Goal: Task Accomplishment & Management: Complete application form

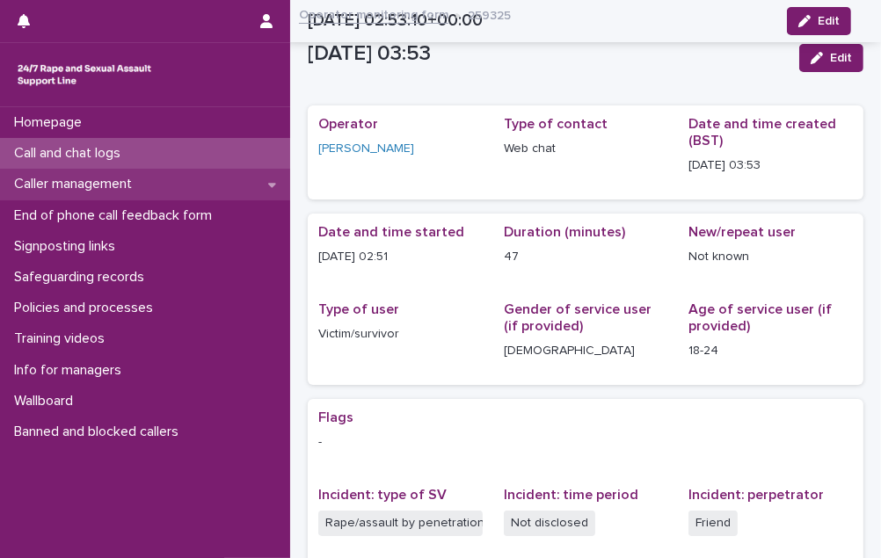
scroll to position [376, 0]
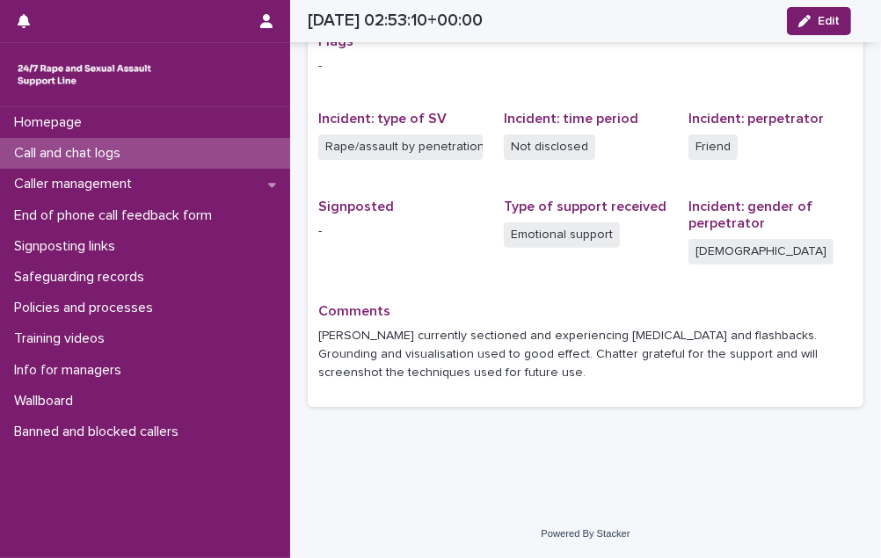
click at [134, 148] on p "Call and chat logs" at bounding box center [71, 153] width 128 height 17
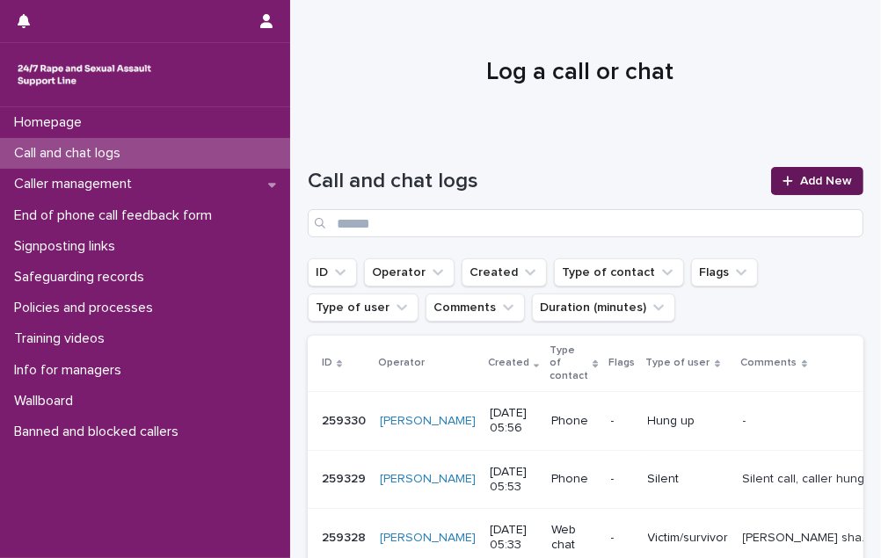
click at [825, 176] on span "Add New" at bounding box center [826, 181] width 52 height 12
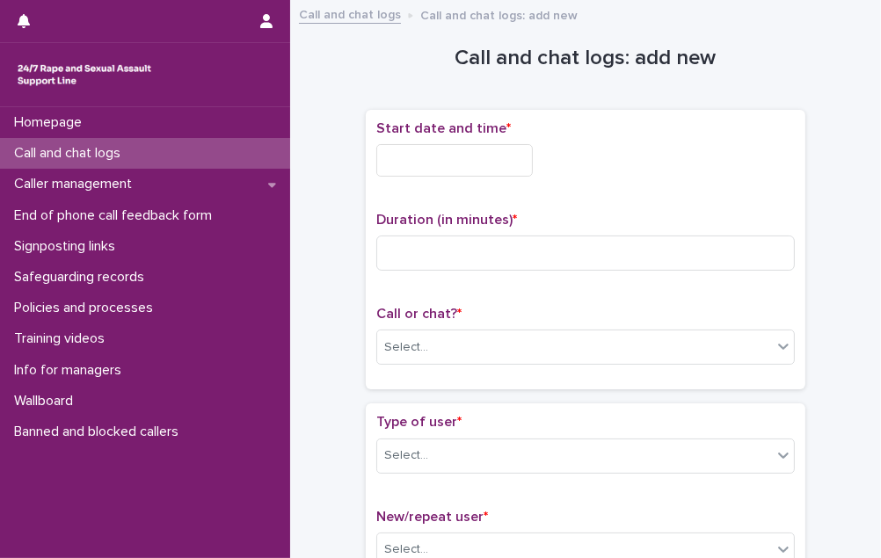
click at [485, 160] on input "text" at bounding box center [454, 160] width 157 height 33
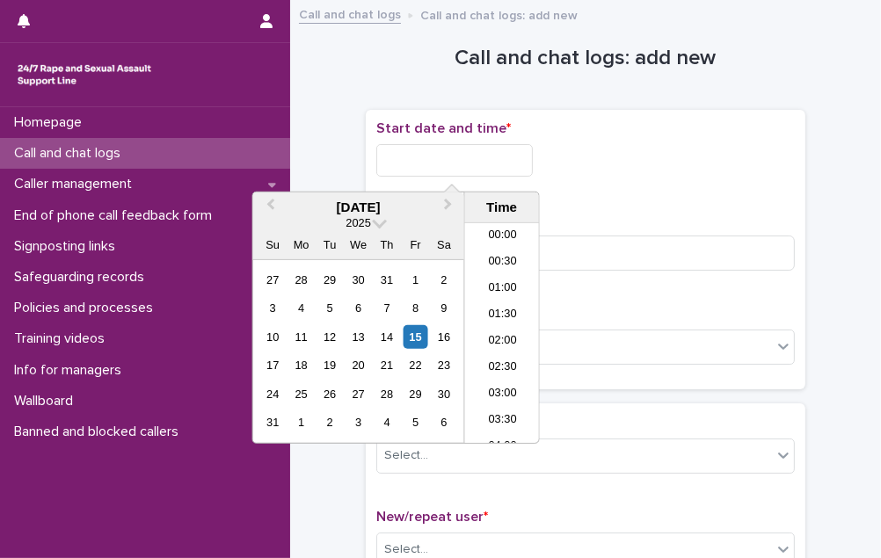
scroll to position [220, 0]
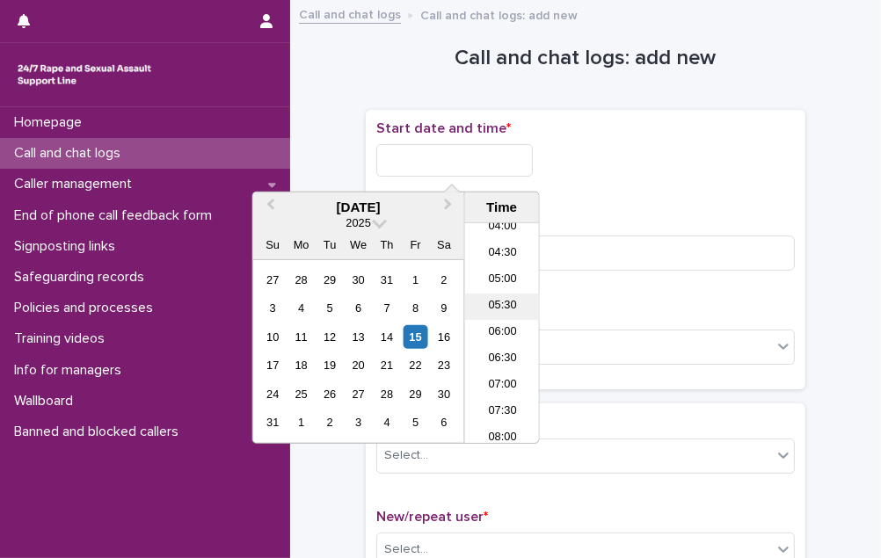
click at [505, 301] on li "05:30" at bounding box center [502, 307] width 75 height 26
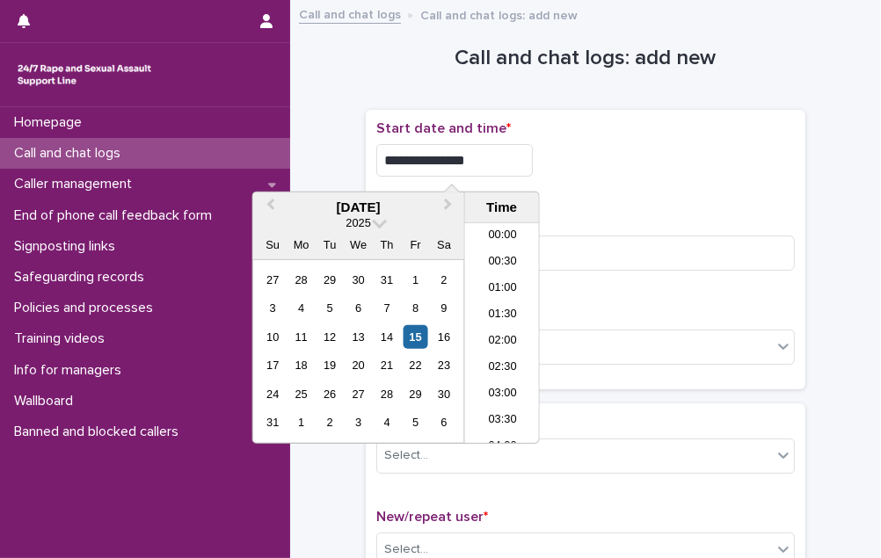
click at [466, 157] on input "**********" at bounding box center [454, 160] width 157 height 33
type input "**********"
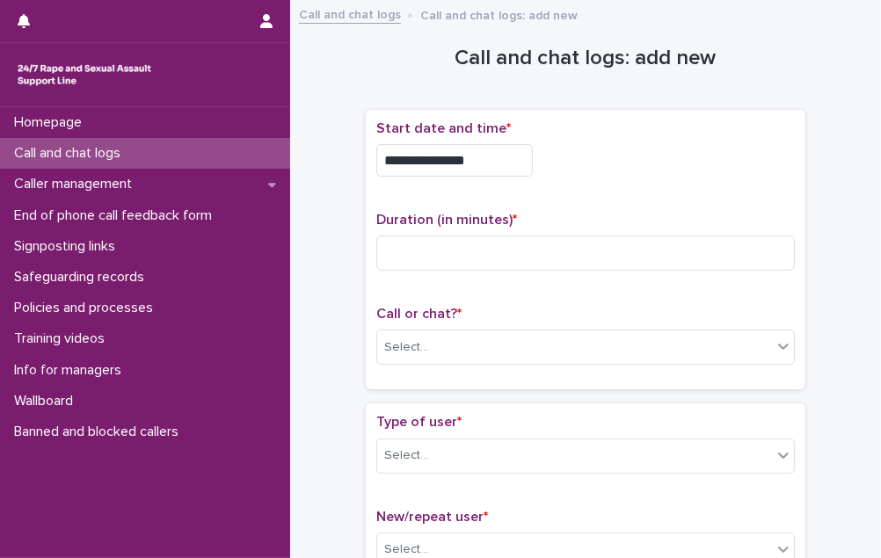
drag, startPoint x: 602, startPoint y: 193, endPoint x: 590, endPoint y: 207, distance: 18.7
click at [590, 207] on div "**********" at bounding box center [585, 249] width 419 height 259
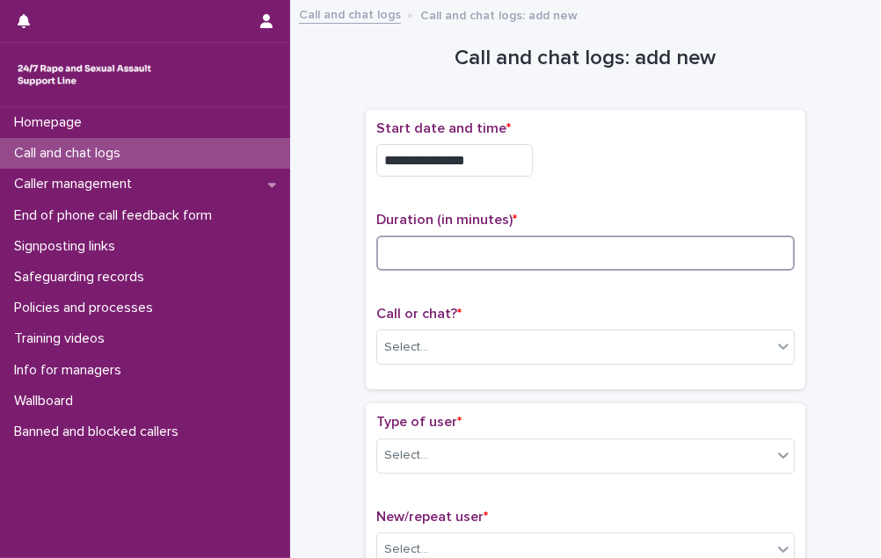
drag, startPoint x: 590, startPoint y: 207, endPoint x: 478, endPoint y: 256, distance: 122.9
click at [478, 256] on input at bounding box center [585, 253] width 419 height 35
type input "**"
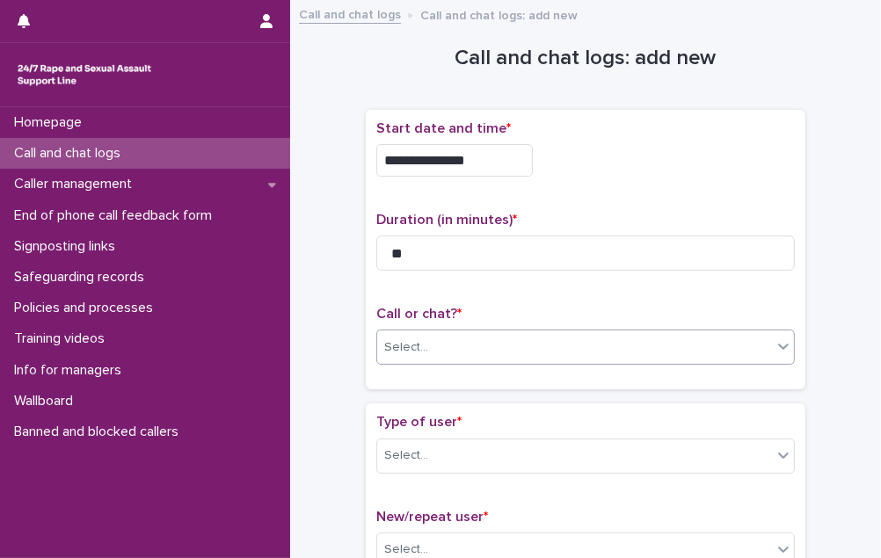
click at [450, 349] on div "Select..." at bounding box center [574, 347] width 395 height 29
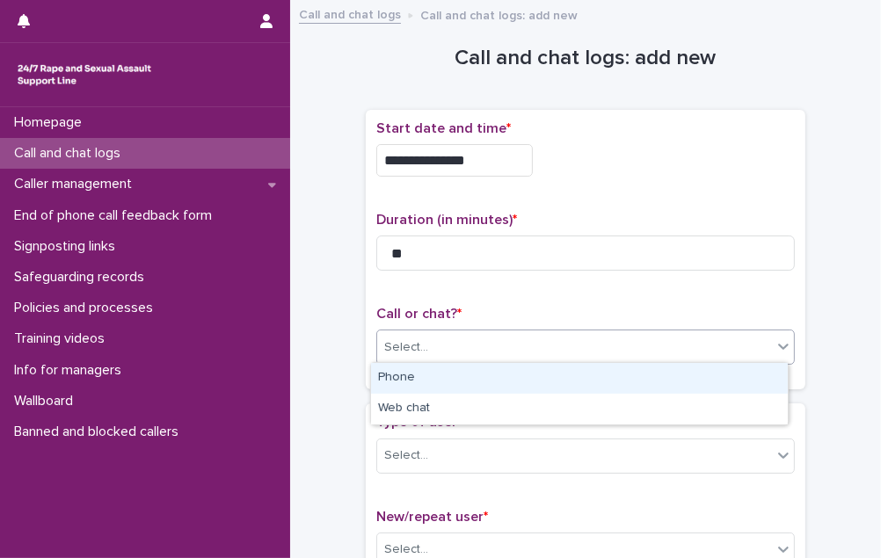
click at [445, 374] on div "Phone" at bounding box center [579, 378] width 417 height 31
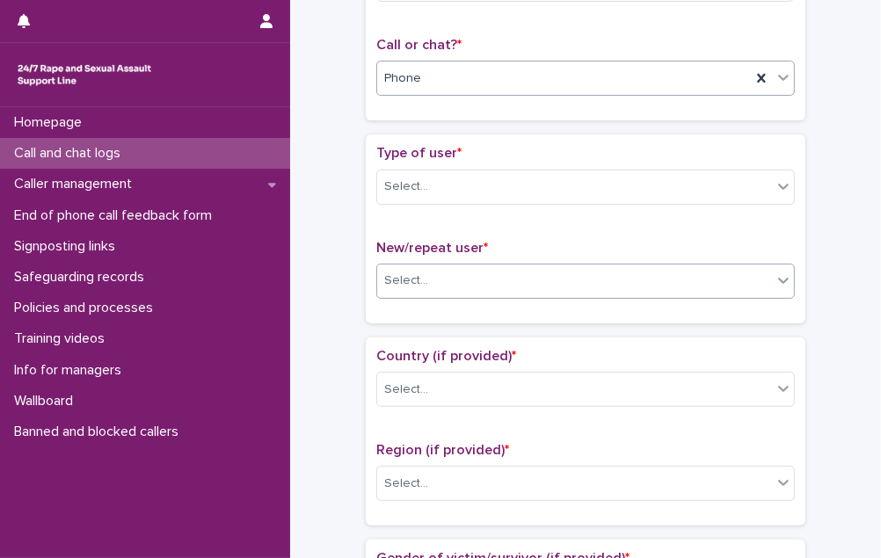
scroll to position [319, 0]
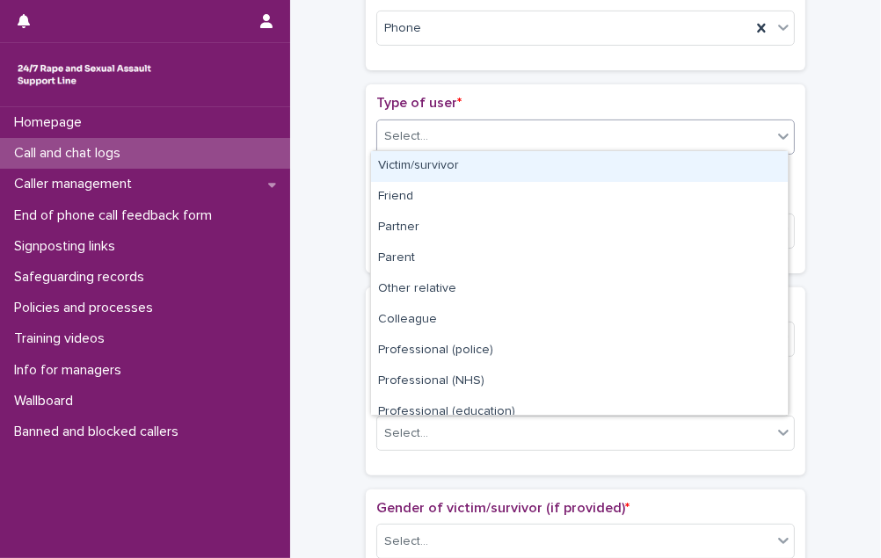
click at [479, 127] on div "Select..." at bounding box center [574, 136] width 395 height 29
click at [478, 166] on div "Victim/survivor" at bounding box center [579, 166] width 417 height 31
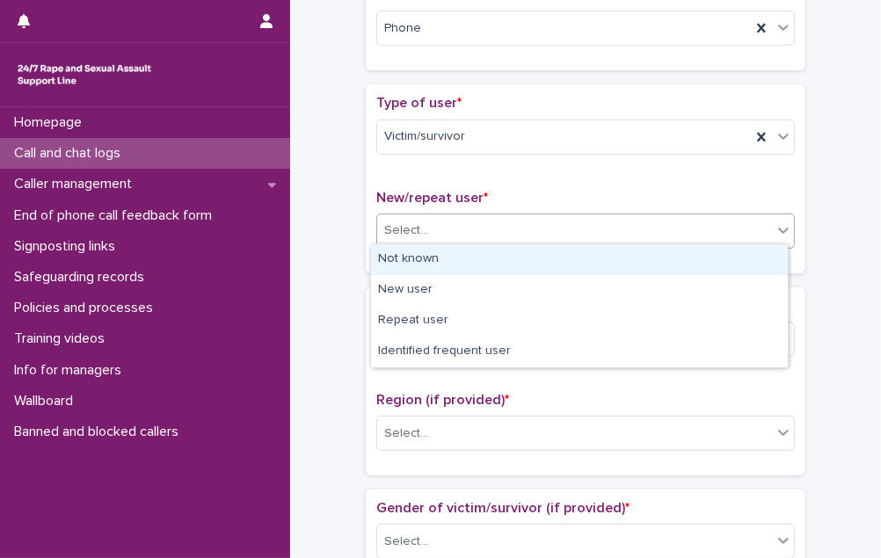
click at [469, 228] on div "Select..." at bounding box center [574, 230] width 395 height 29
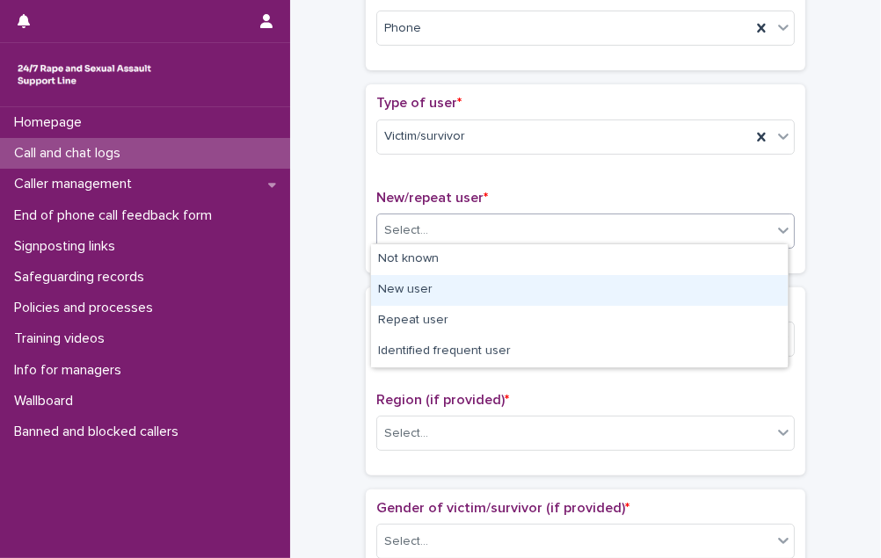
click at [464, 295] on div "New user" at bounding box center [579, 290] width 417 height 31
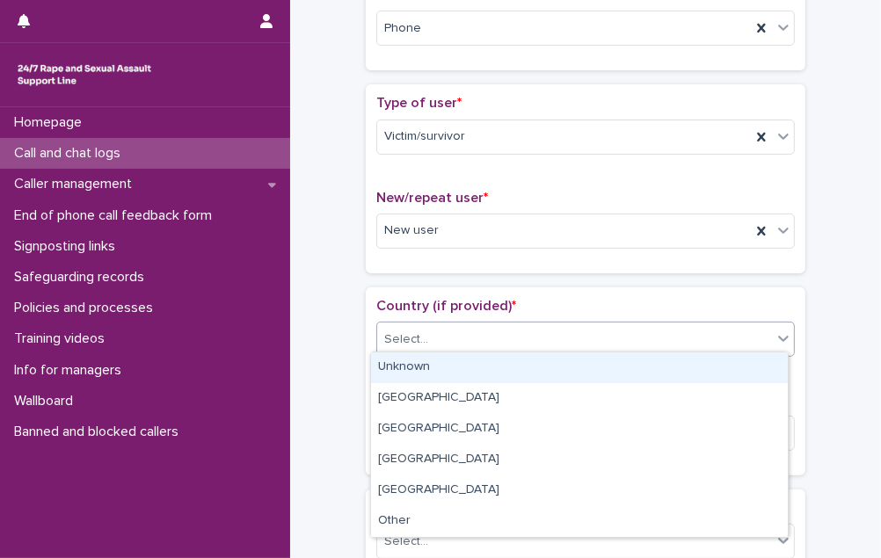
click at [467, 325] on div "Select..." at bounding box center [574, 339] width 395 height 29
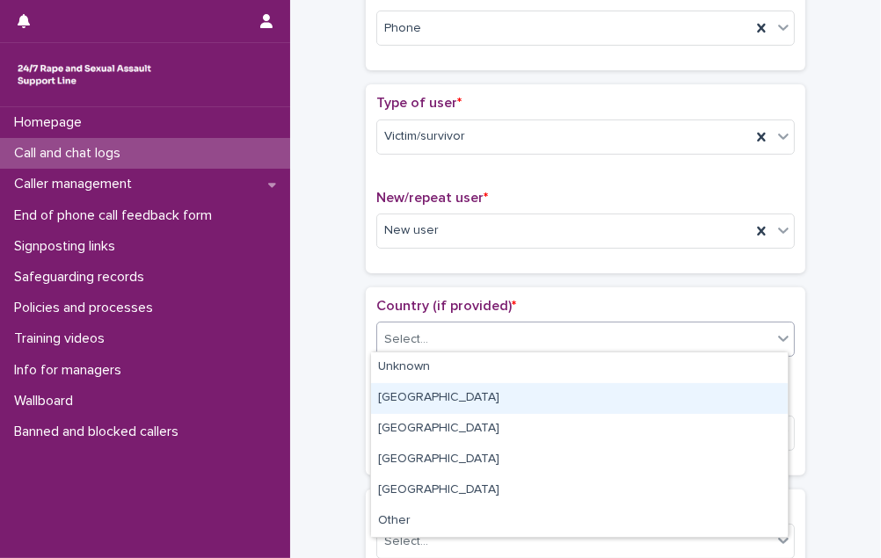
click at [467, 404] on div "[GEOGRAPHIC_DATA]" at bounding box center [579, 398] width 417 height 31
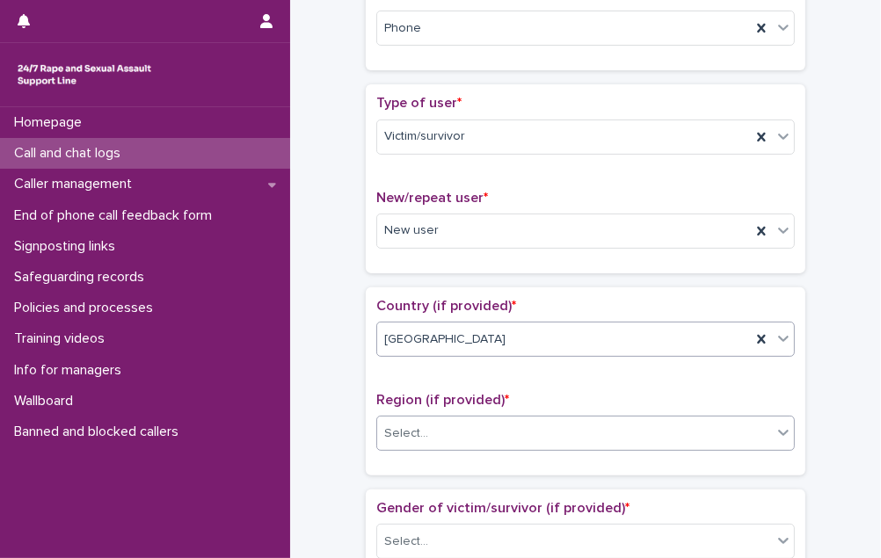
click at [470, 420] on div "Select..." at bounding box center [574, 433] width 395 height 29
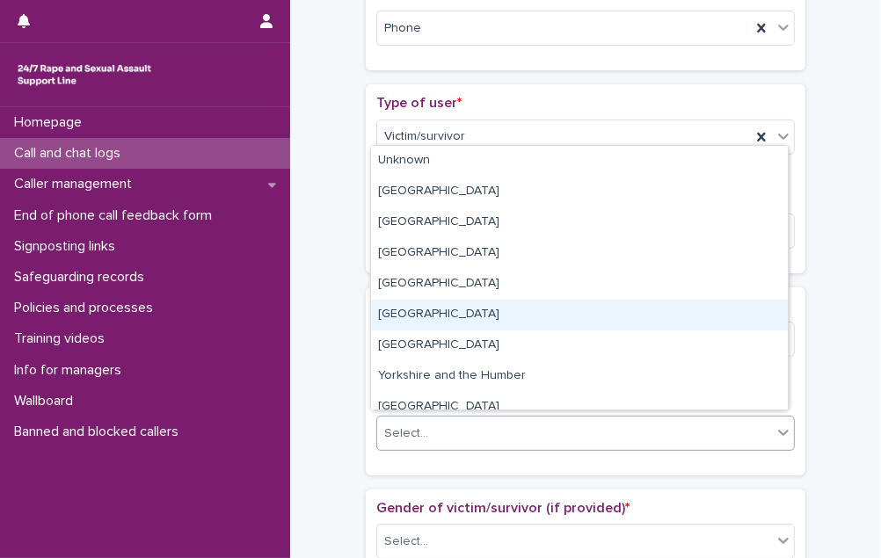
click at [476, 317] on div "[GEOGRAPHIC_DATA]" at bounding box center [579, 315] width 417 height 31
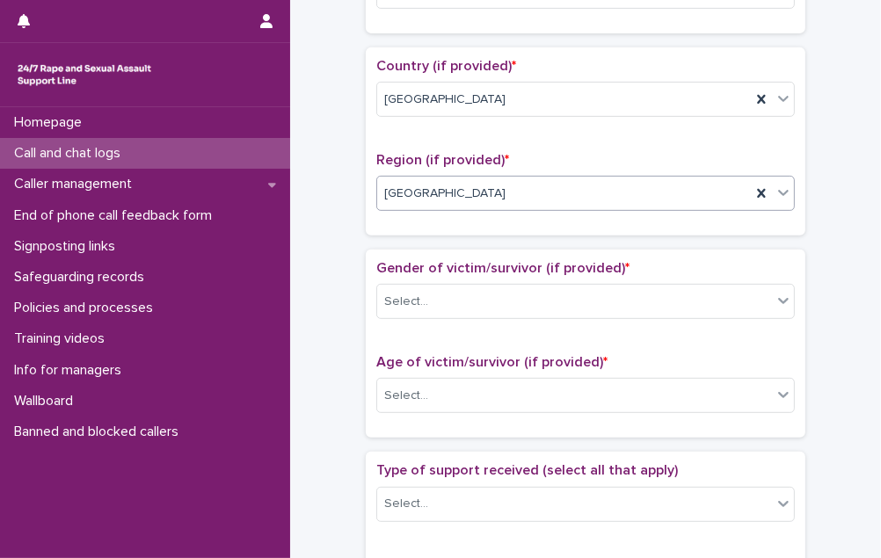
scroll to position [639, 0]
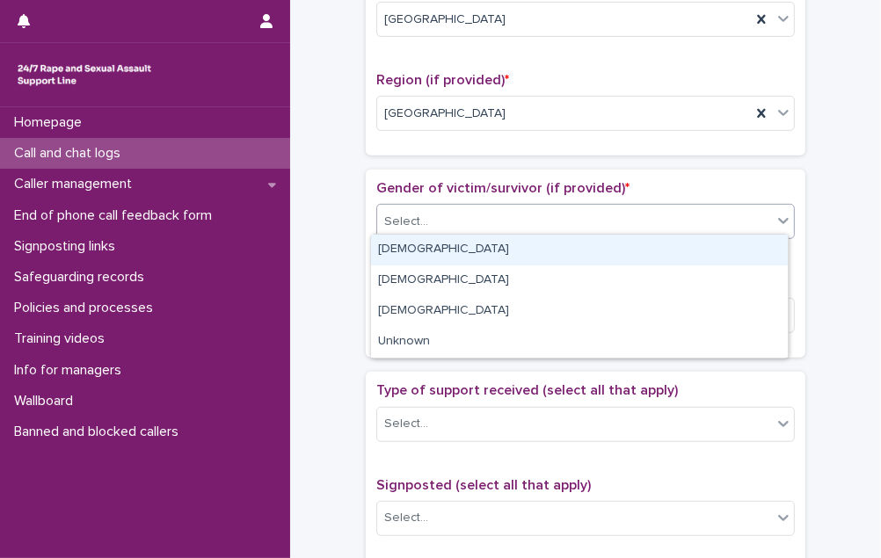
click at [473, 225] on div "Select..." at bounding box center [574, 222] width 395 height 29
click at [470, 257] on div "[DEMOGRAPHIC_DATA]" at bounding box center [579, 250] width 417 height 31
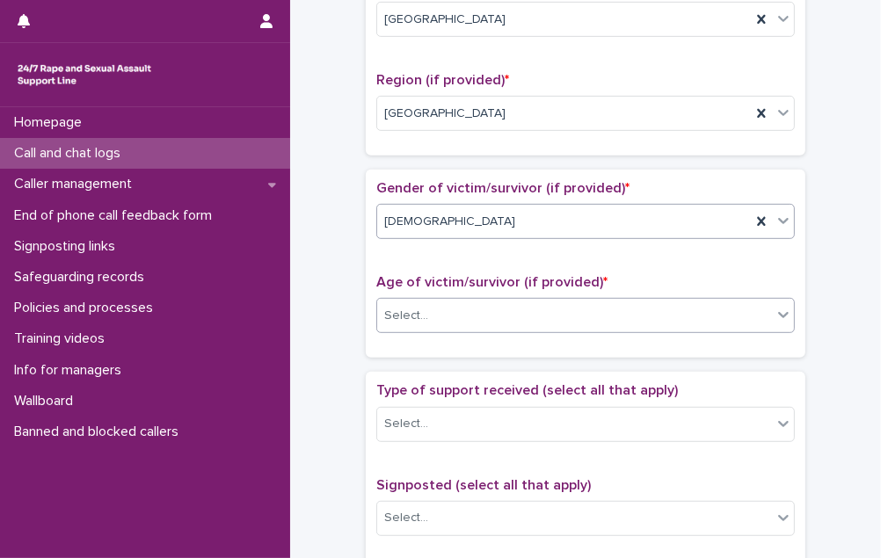
click at [471, 306] on div "Select..." at bounding box center [574, 316] width 395 height 29
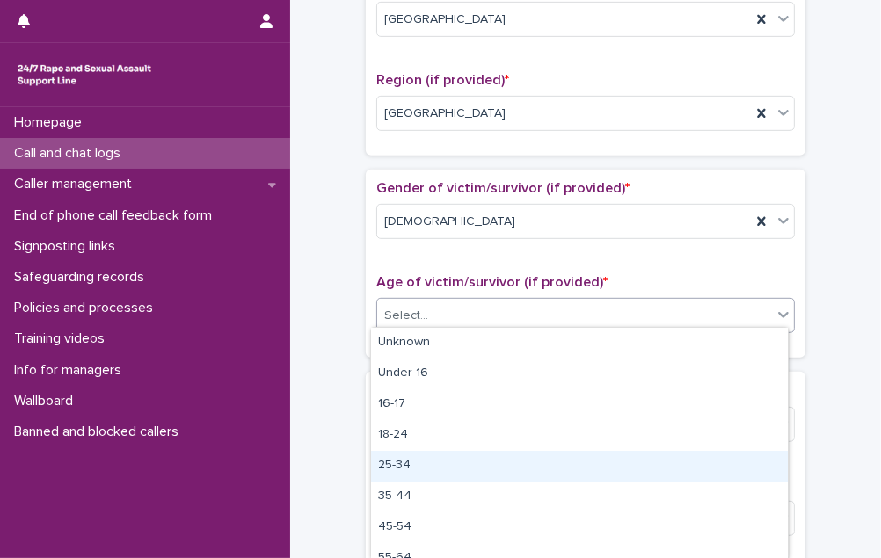
click at [485, 459] on div "25-34" at bounding box center [579, 466] width 417 height 31
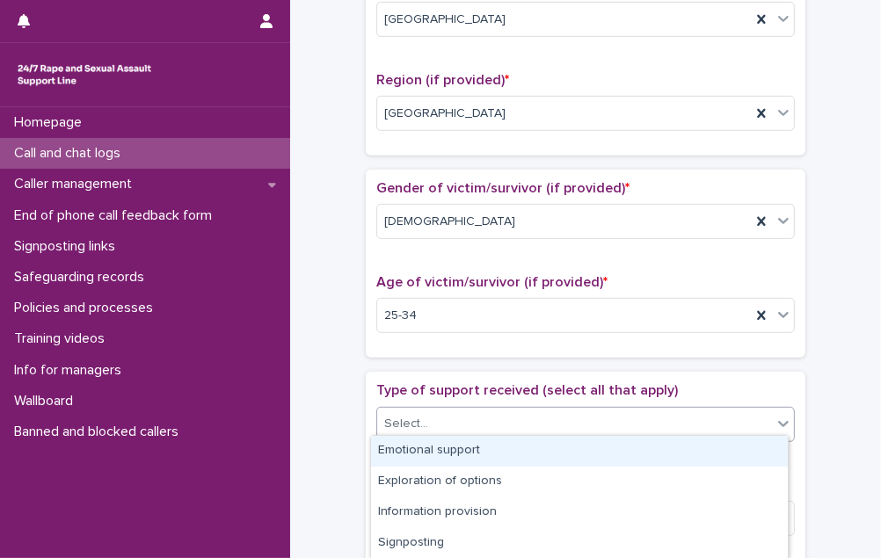
click at [490, 414] on div "Select..." at bounding box center [574, 424] width 395 height 29
click at [497, 456] on div "Emotional support" at bounding box center [579, 451] width 417 height 31
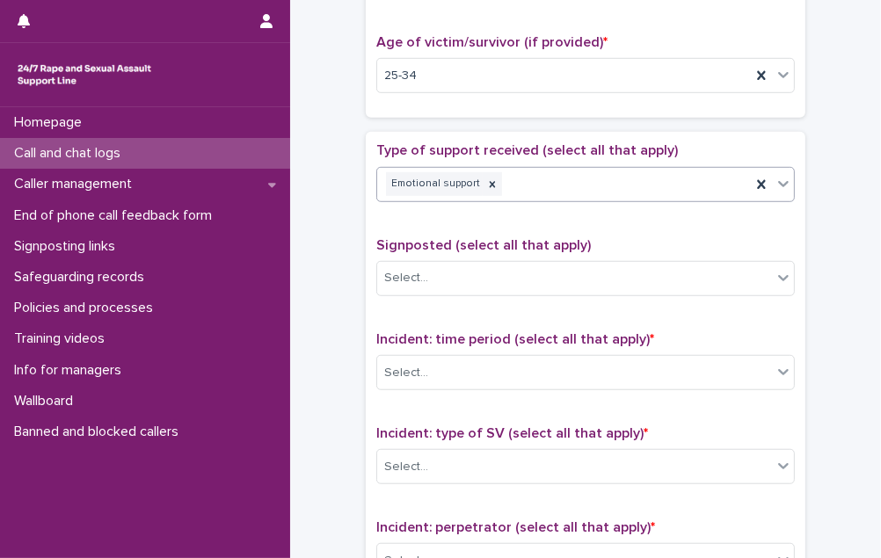
scroll to position [1039, 0]
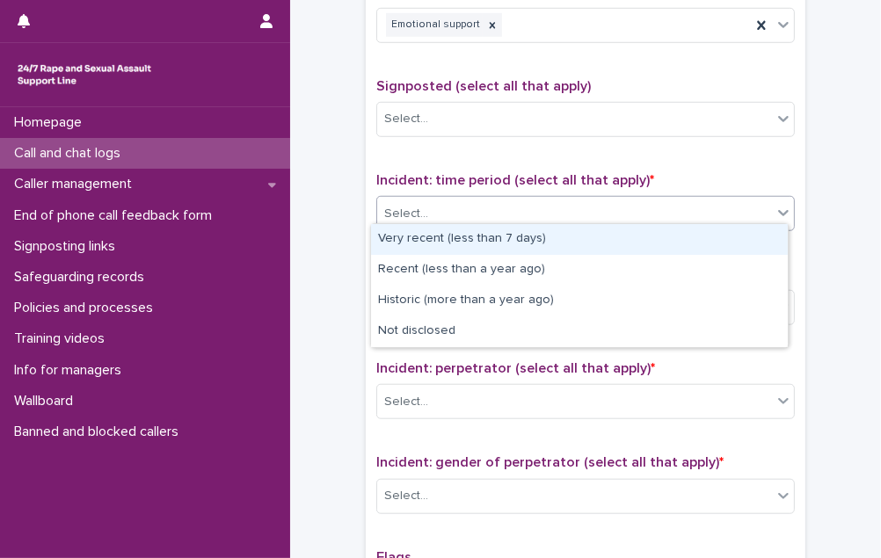
click at [529, 210] on div "Select..." at bounding box center [574, 214] width 395 height 29
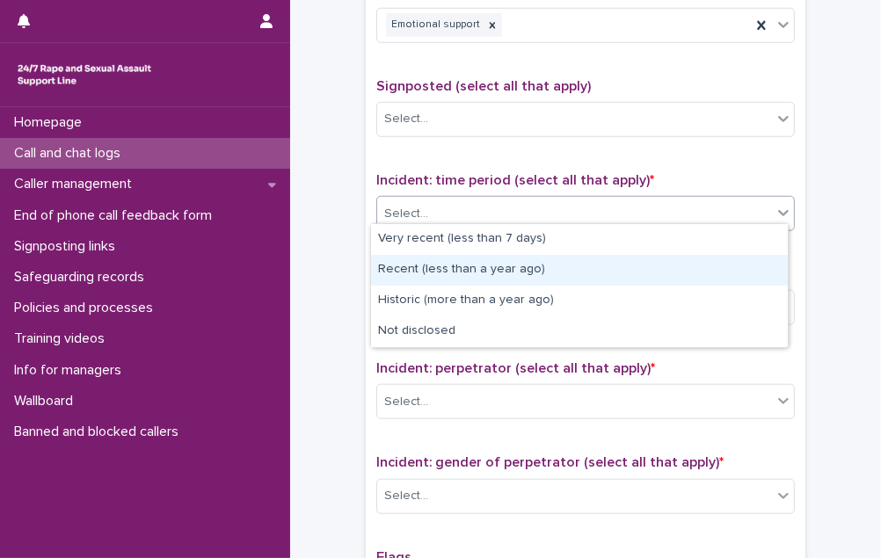
click at [528, 272] on div "Recent (less than a year ago)" at bounding box center [579, 270] width 417 height 31
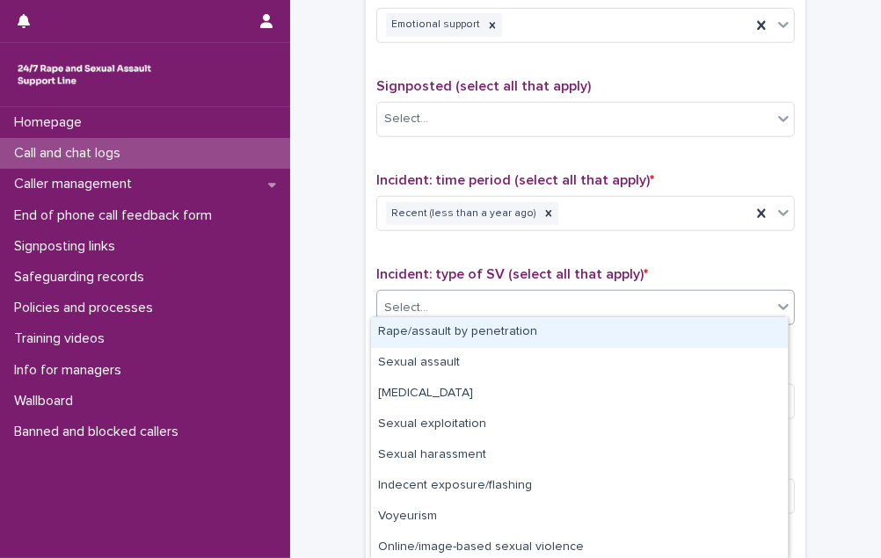
click at [528, 298] on div "Select..." at bounding box center [574, 308] width 395 height 29
click at [528, 332] on div "Rape/assault by penetration" at bounding box center [579, 332] width 417 height 31
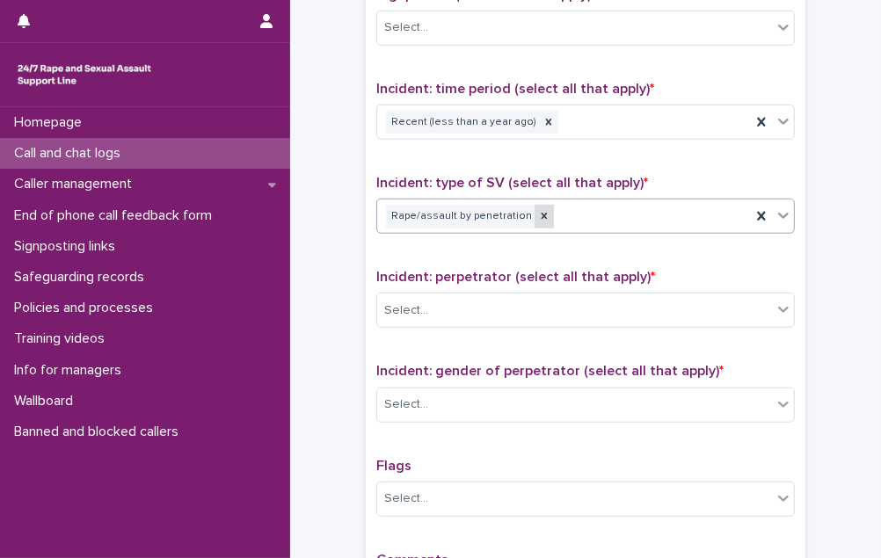
scroll to position [1199, 0]
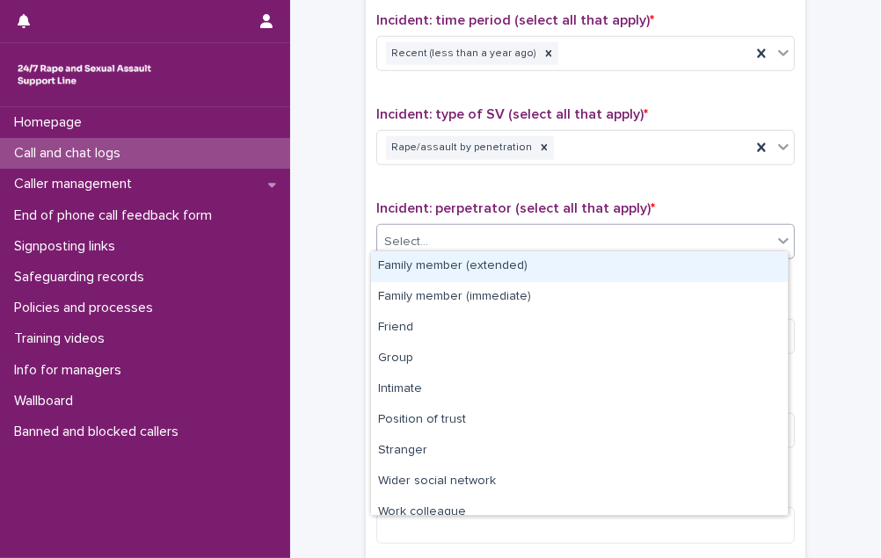
click at [507, 228] on div "Select..." at bounding box center [574, 242] width 395 height 29
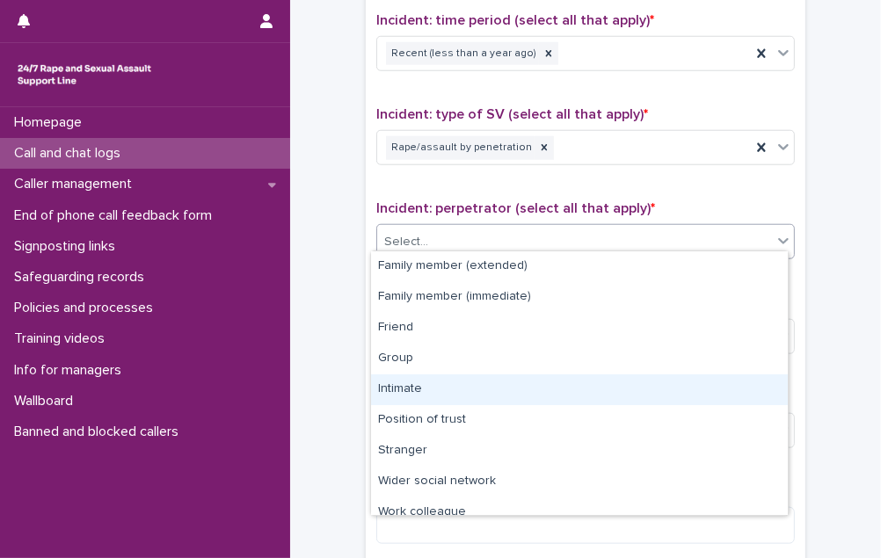
click at [507, 383] on div "Intimate" at bounding box center [579, 390] width 417 height 31
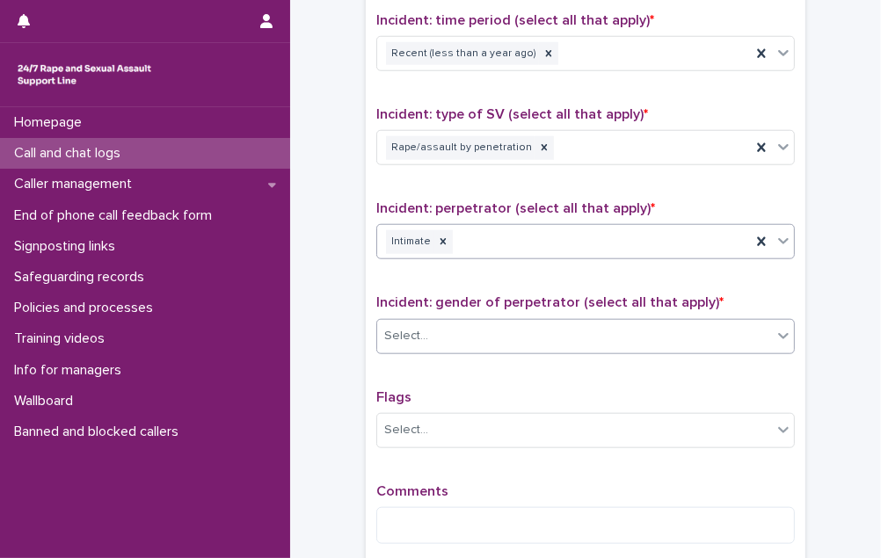
click at [510, 340] on div "Select..." at bounding box center [574, 336] width 395 height 29
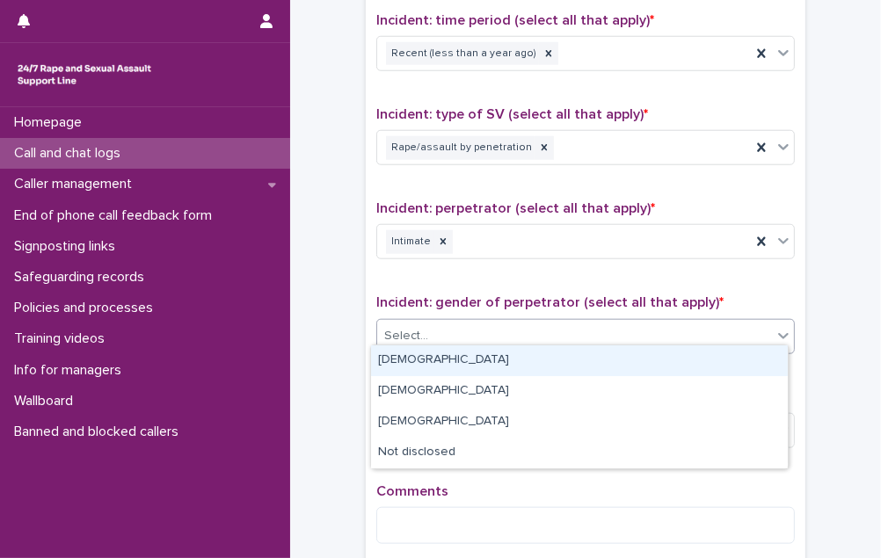
click at [502, 368] on div "[DEMOGRAPHIC_DATA]" at bounding box center [579, 361] width 417 height 31
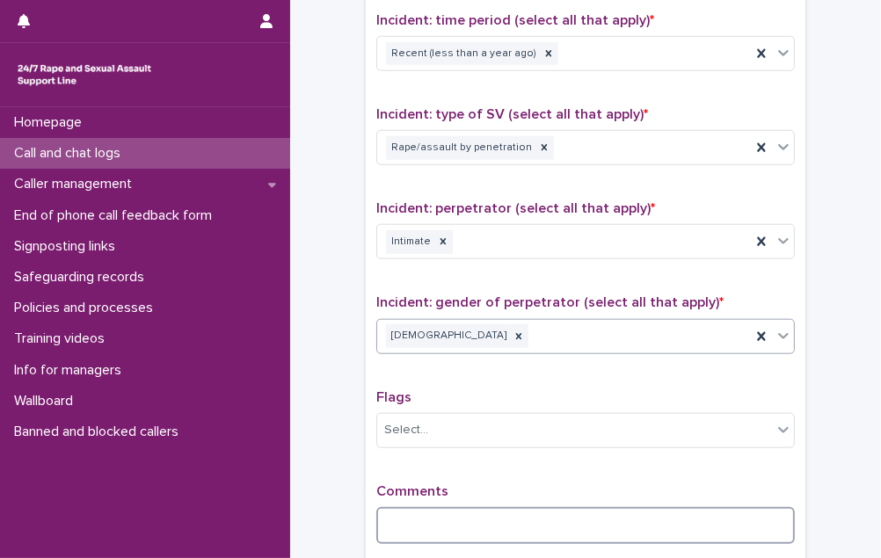
click at [421, 507] on textarea at bounding box center [585, 525] width 419 height 37
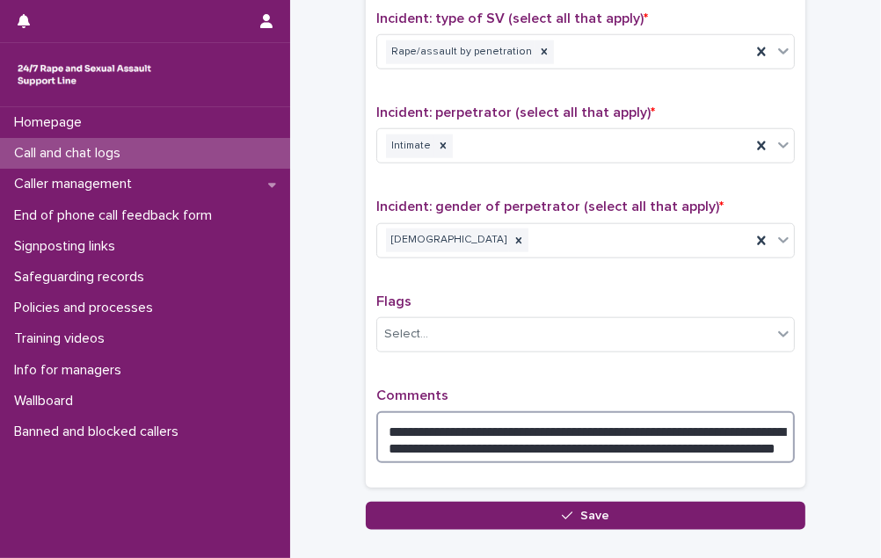
scroll to position [1313, 0]
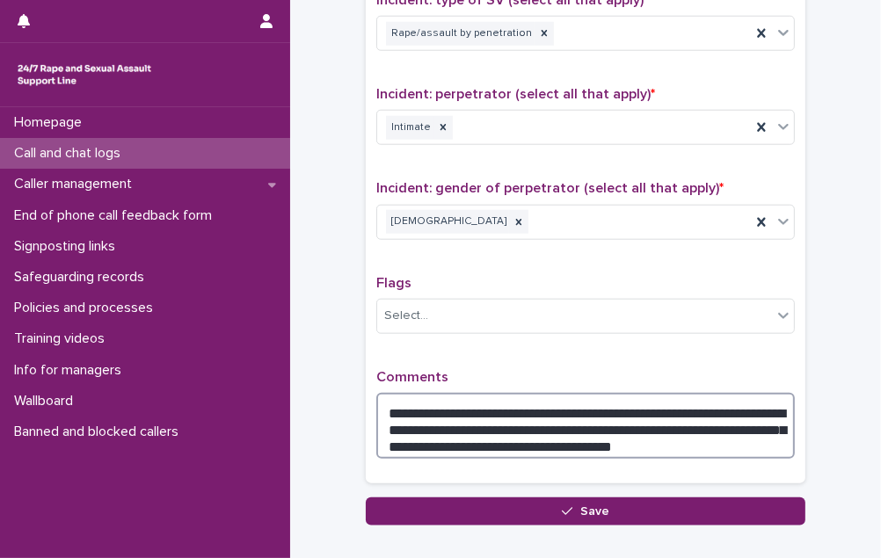
click at [390, 429] on textarea "**********" at bounding box center [585, 426] width 419 height 66
click at [635, 431] on textarea "**********" at bounding box center [585, 426] width 419 height 66
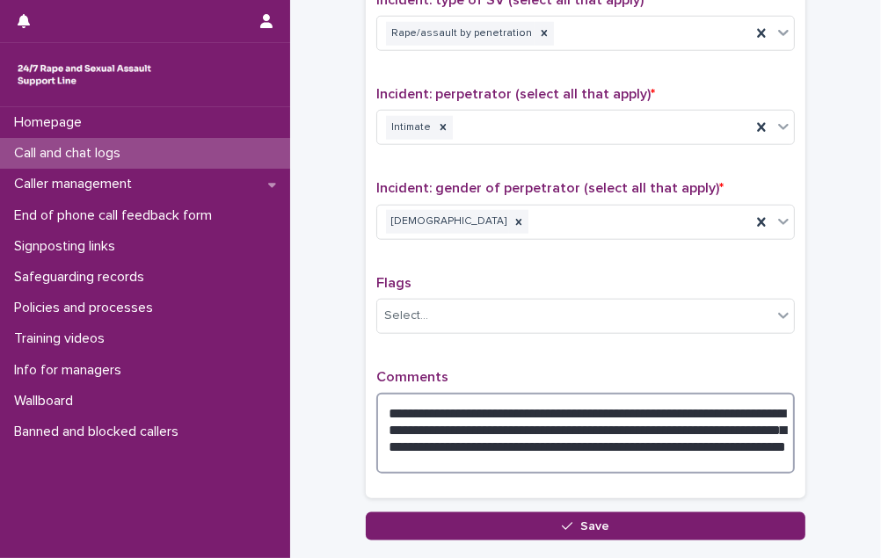
click at [455, 443] on textarea "**********" at bounding box center [585, 433] width 419 height 81
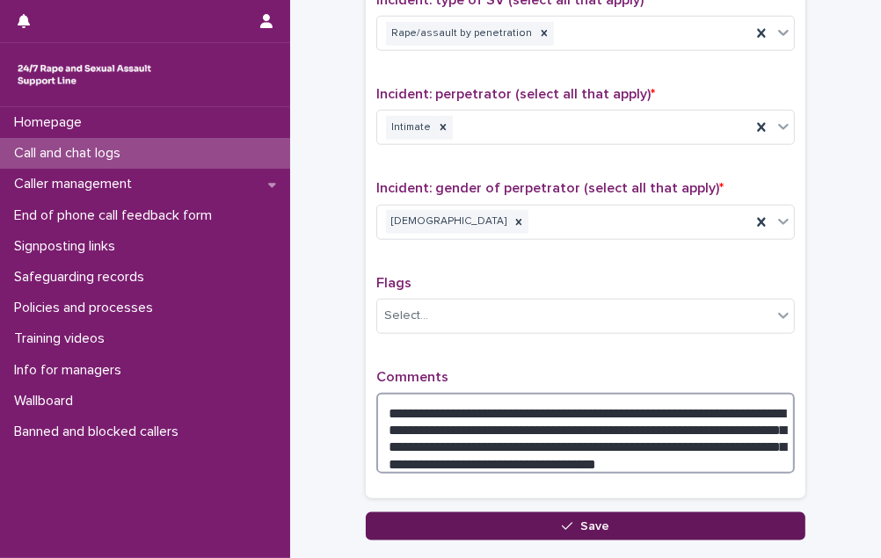
type textarea "**********"
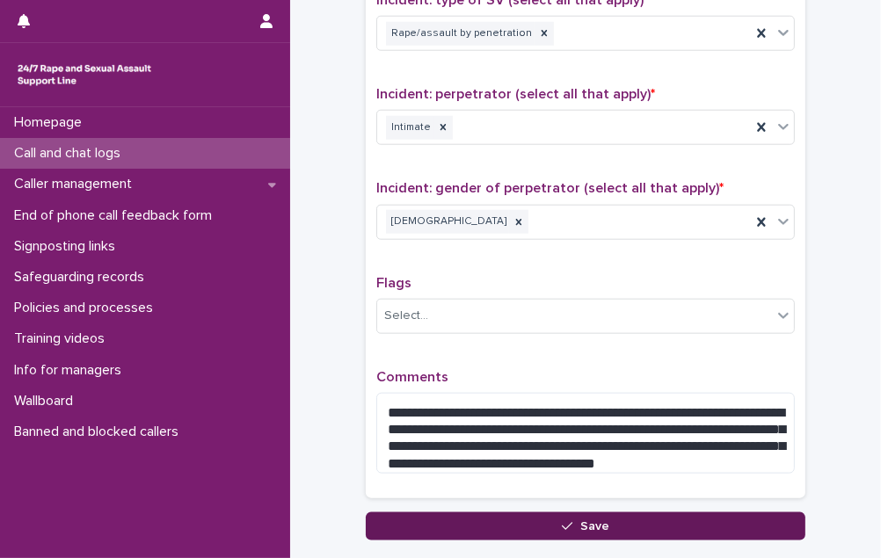
click at [595, 521] on span "Save" at bounding box center [594, 527] width 29 height 12
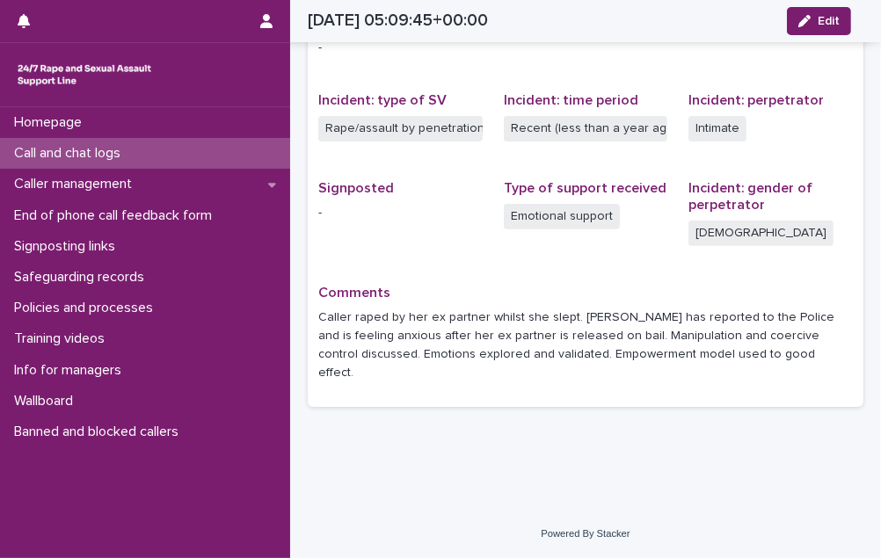
scroll to position [376, 0]
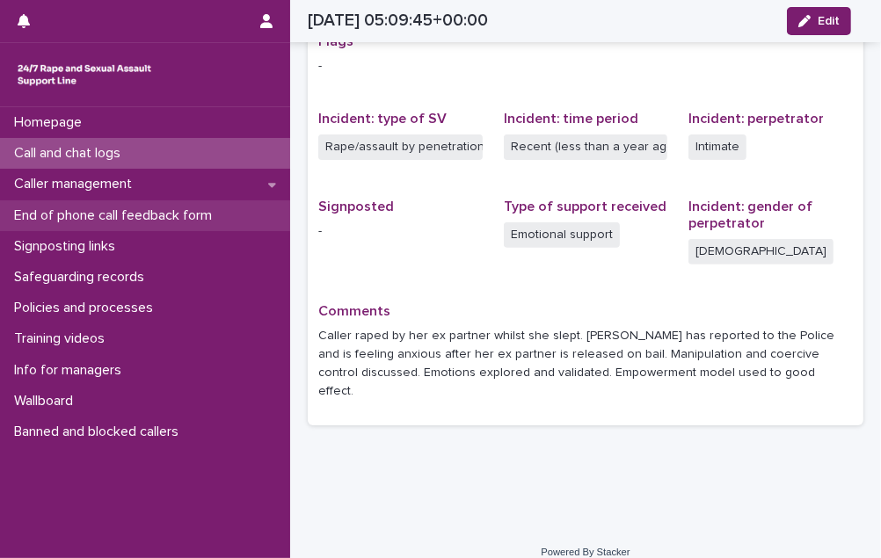
click at [185, 216] on p "End of phone call feedback form" at bounding box center [116, 216] width 219 height 17
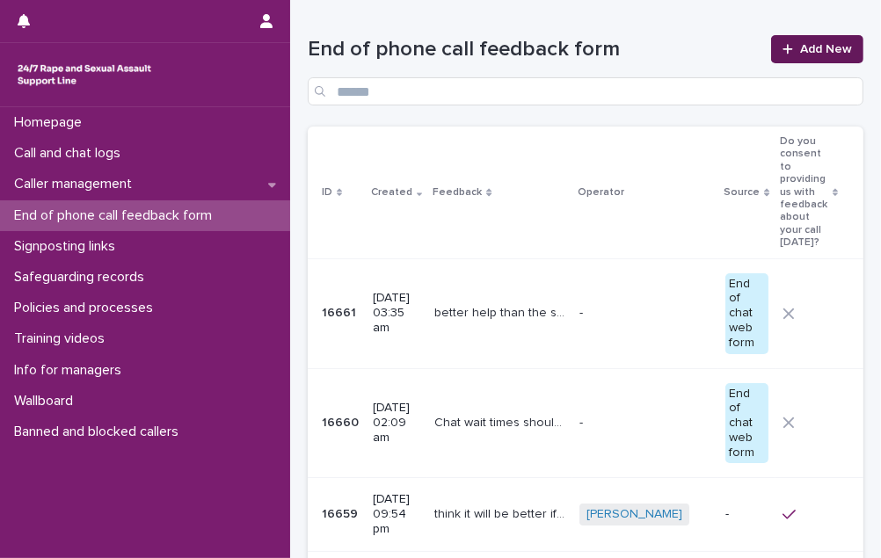
click at [812, 40] on link "Add New" at bounding box center [817, 49] width 92 height 28
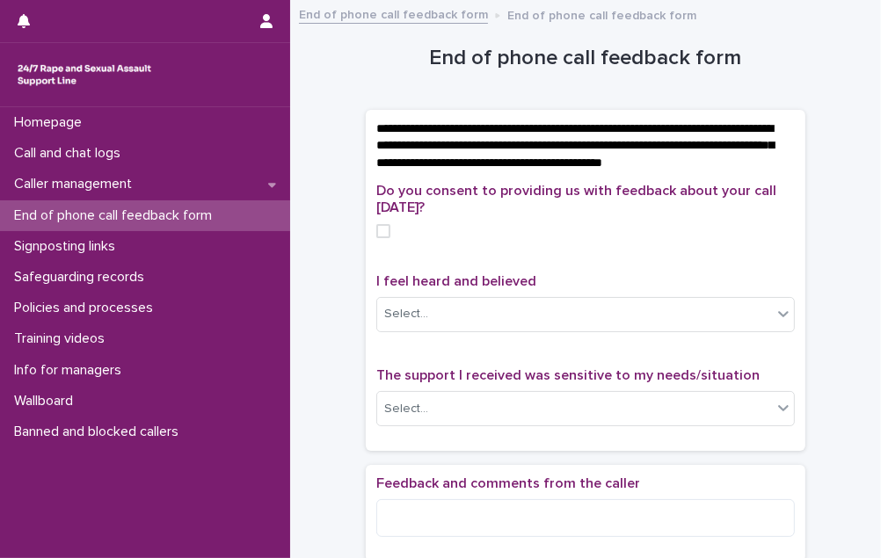
click at [380, 238] on span at bounding box center [383, 231] width 14 height 14
click at [434, 329] on div "Select..." at bounding box center [574, 314] width 395 height 29
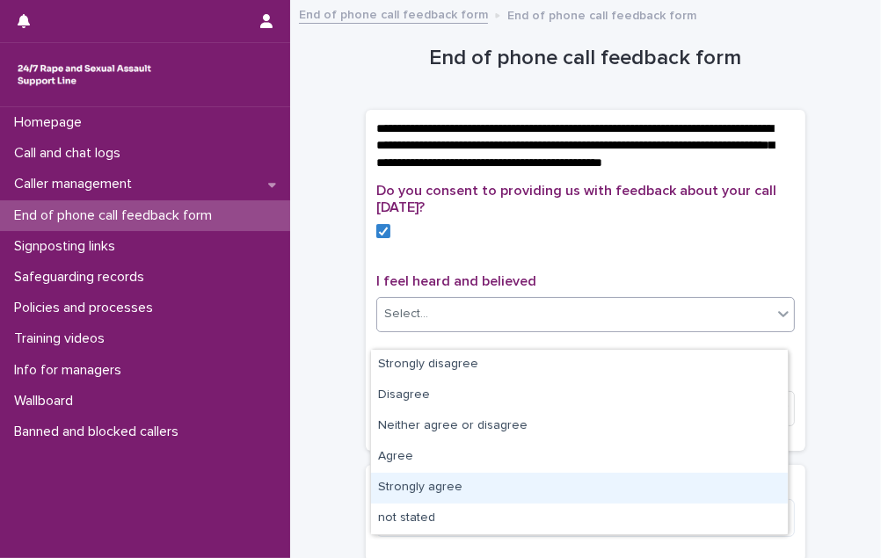
click at [462, 492] on div "Strongly agree" at bounding box center [579, 488] width 417 height 31
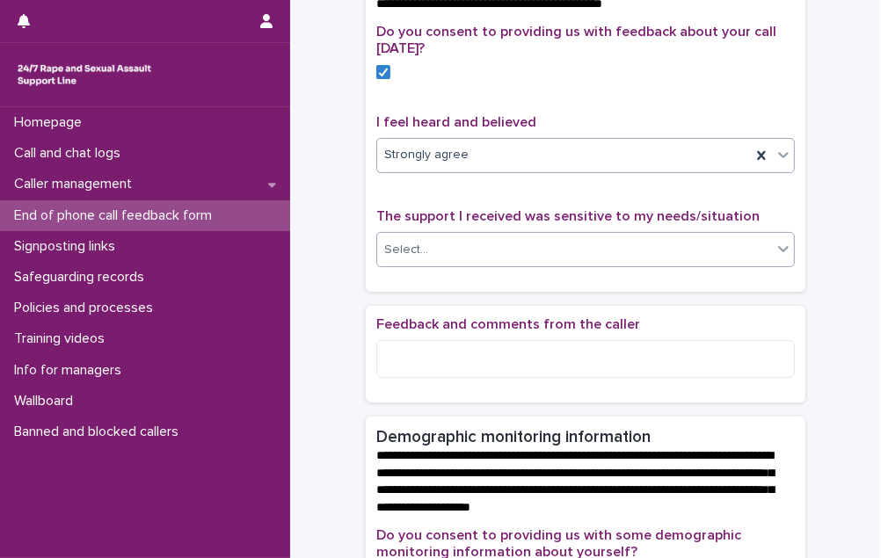
scroll to position [159, 0]
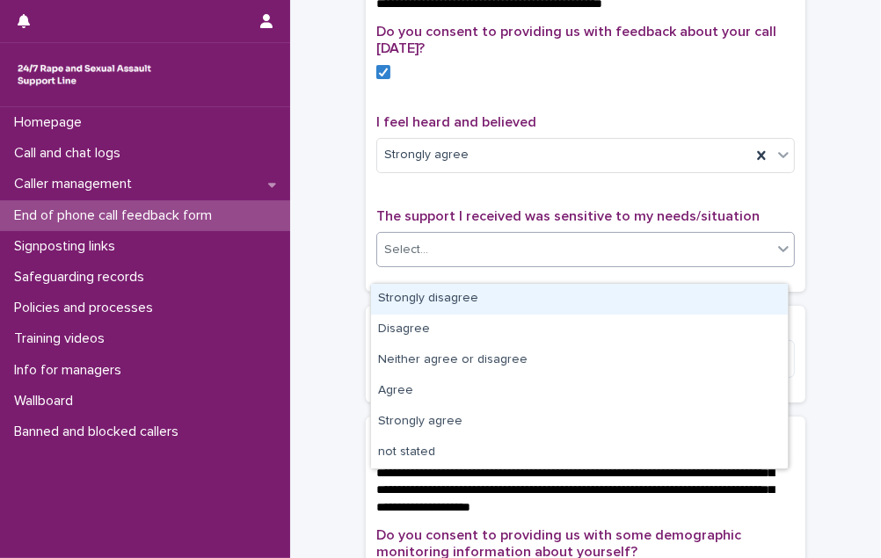
click at [571, 263] on div "Select..." at bounding box center [574, 250] width 395 height 29
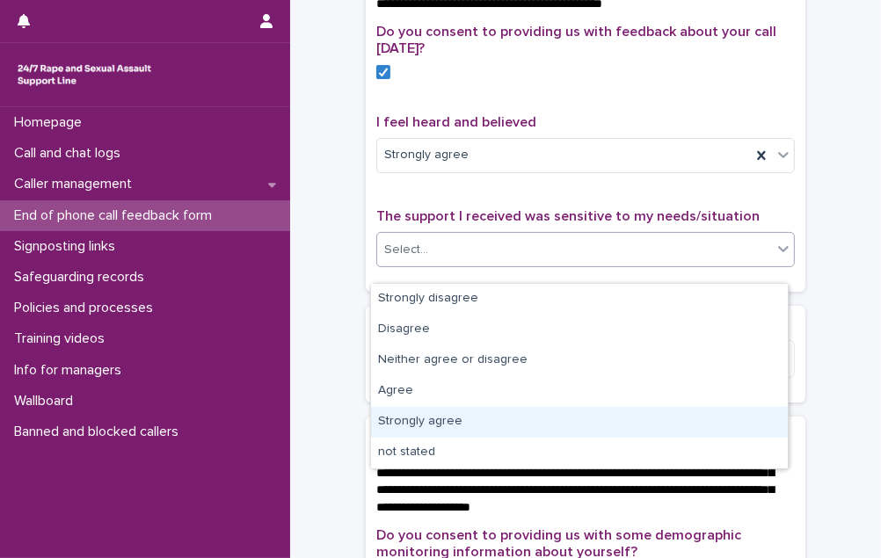
click at [523, 418] on div "Strongly agree" at bounding box center [579, 422] width 417 height 31
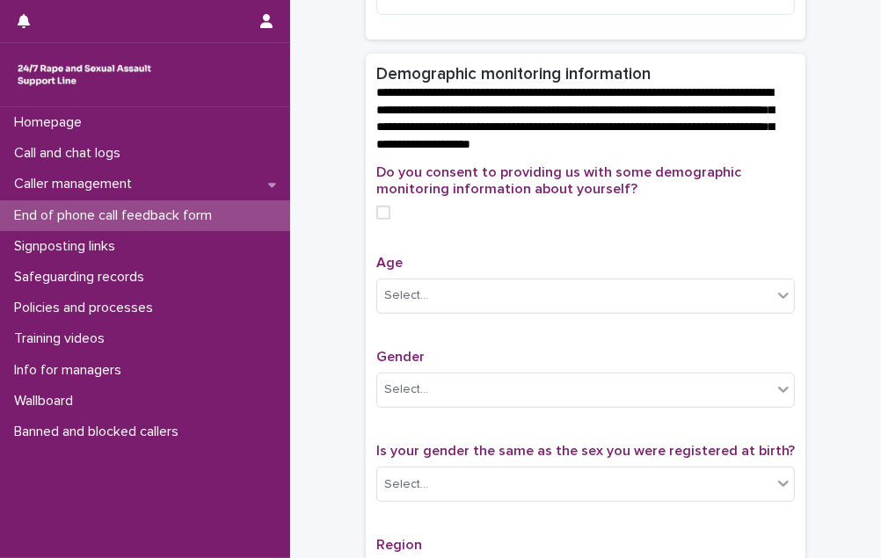
scroll to position [559, 0]
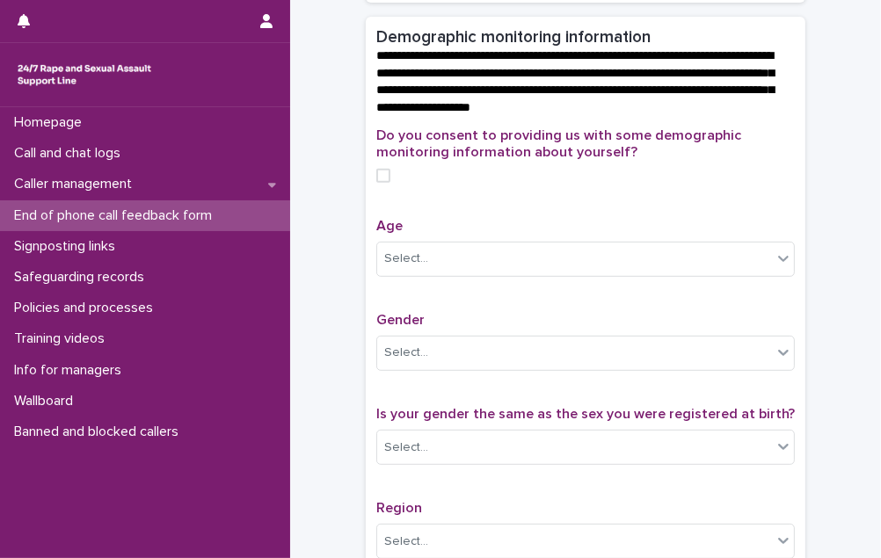
click at [376, 183] on span at bounding box center [383, 176] width 14 height 14
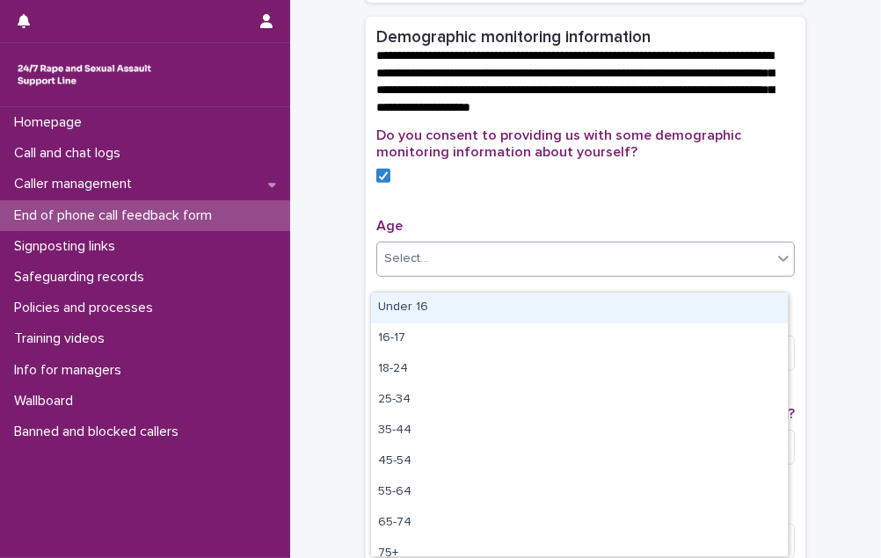
click at [417, 268] on div "Select..." at bounding box center [406, 259] width 44 height 18
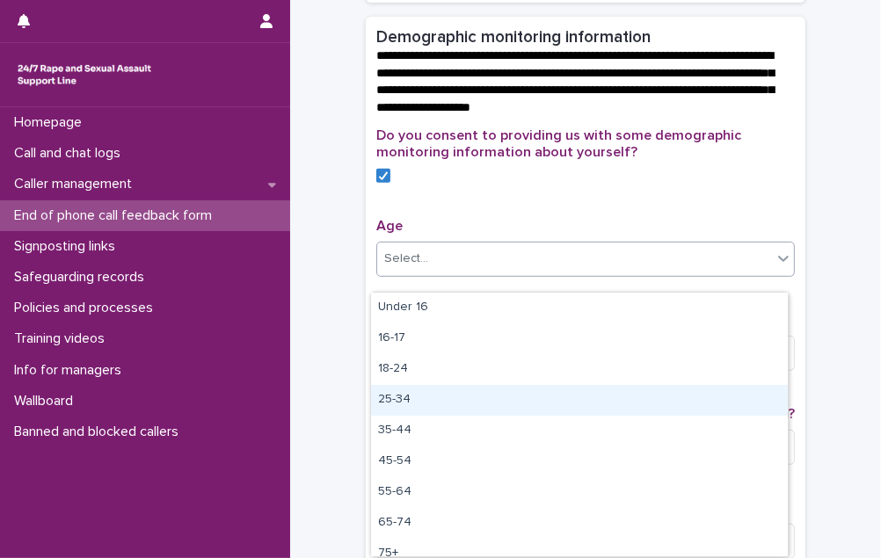
click at [424, 399] on div "25-34" at bounding box center [579, 400] width 417 height 31
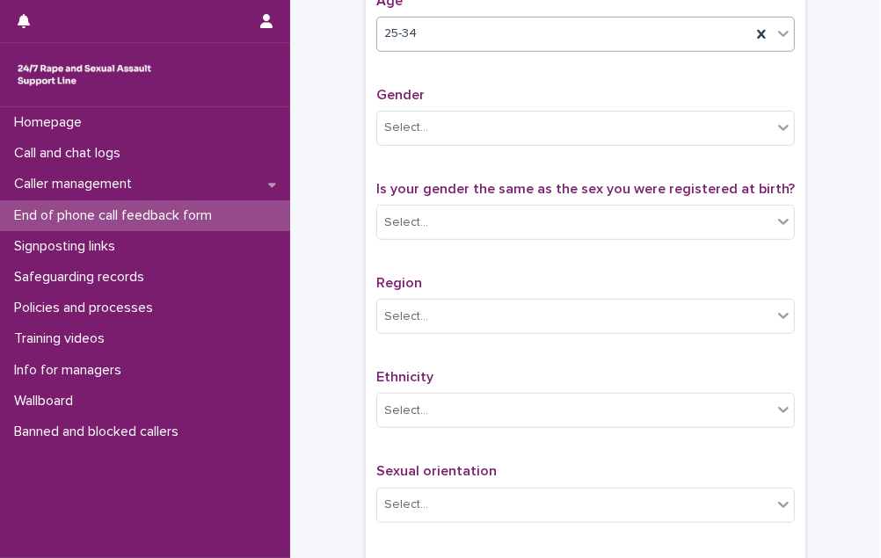
scroll to position [799, 0]
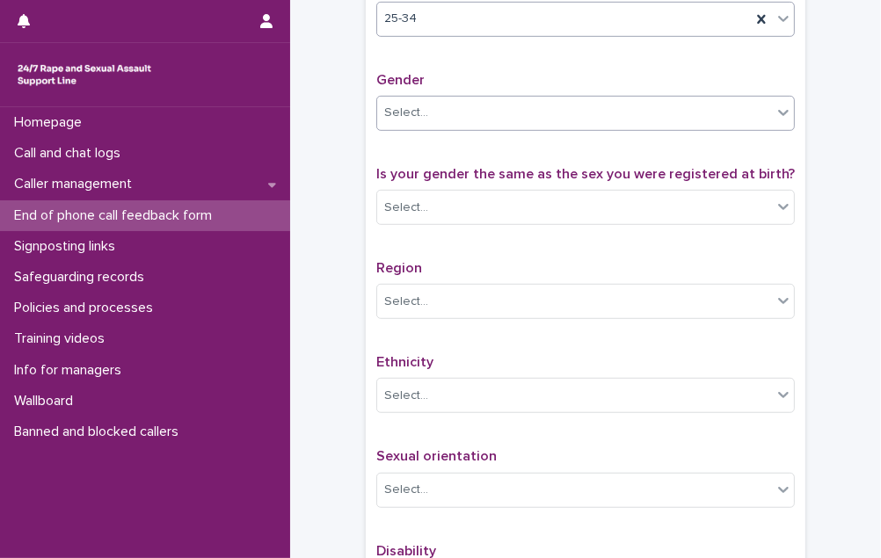
click at [527, 127] on div "Select..." at bounding box center [574, 112] width 395 height 29
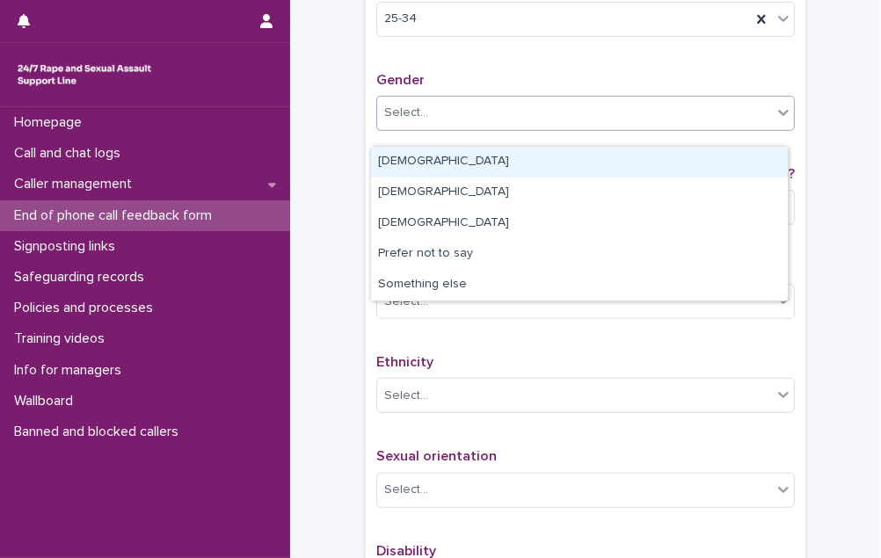
click at [514, 159] on div "[DEMOGRAPHIC_DATA]" at bounding box center [579, 162] width 417 height 31
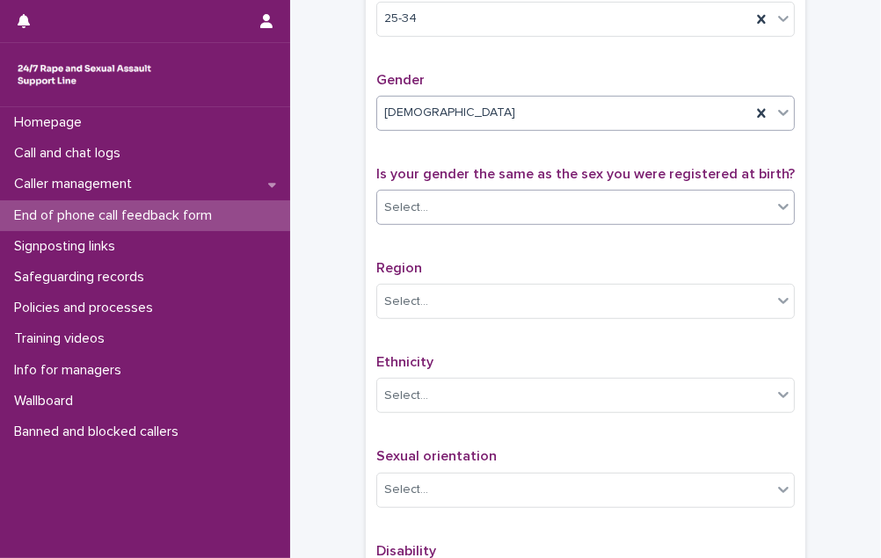
click at [518, 222] on div "Select..." at bounding box center [574, 207] width 395 height 29
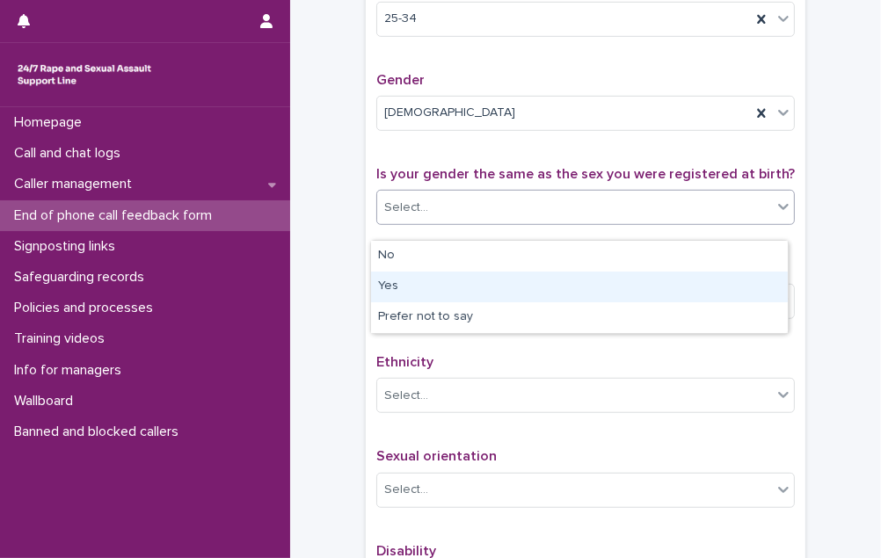
click at [502, 283] on div "Yes" at bounding box center [579, 287] width 417 height 31
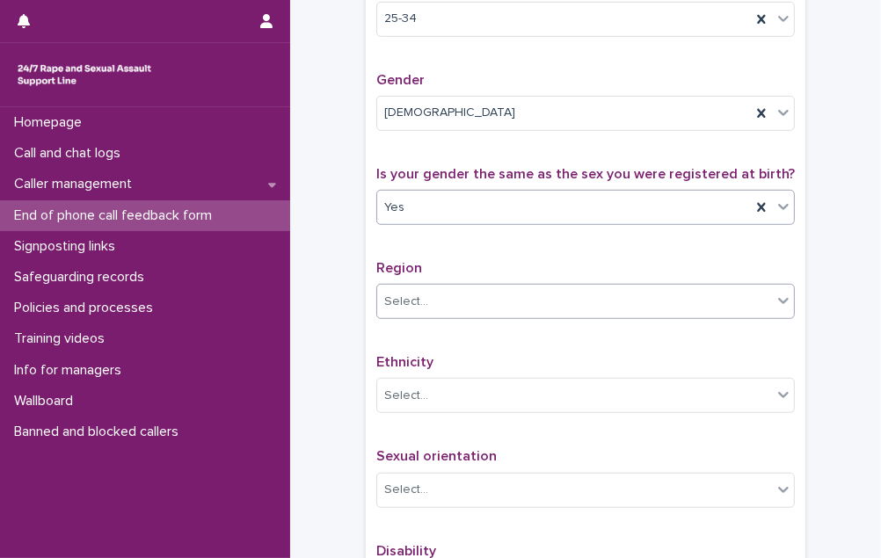
click at [490, 313] on div "Select..." at bounding box center [574, 302] width 395 height 29
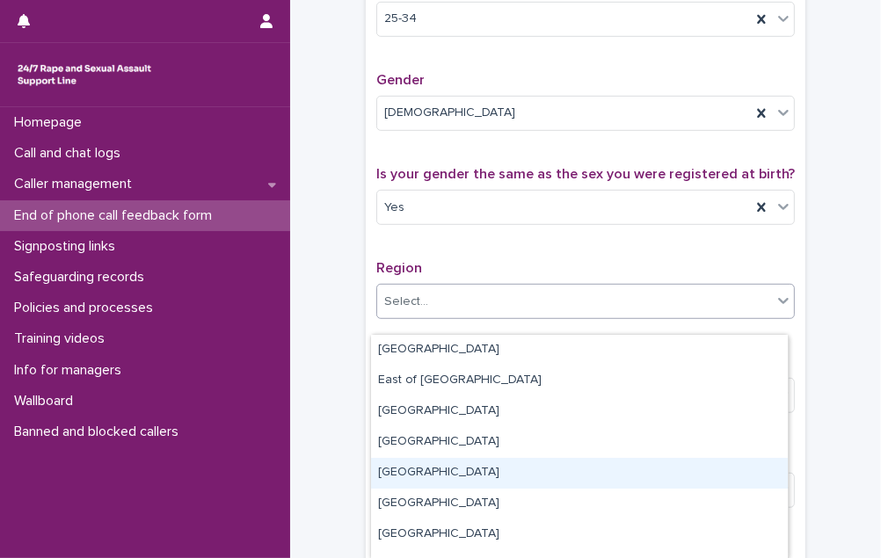
click at [494, 470] on div "[GEOGRAPHIC_DATA]" at bounding box center [579, 473] width 417 height 31
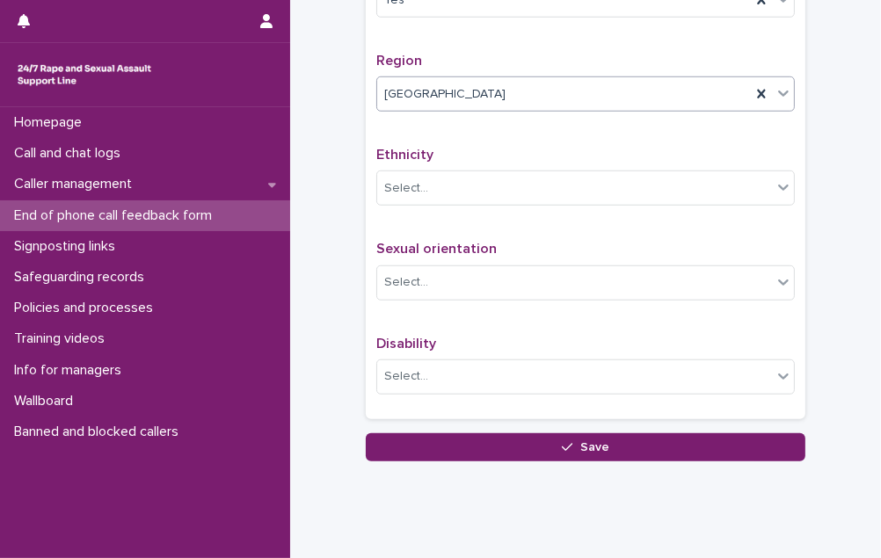
scroll to position [1039, 0]
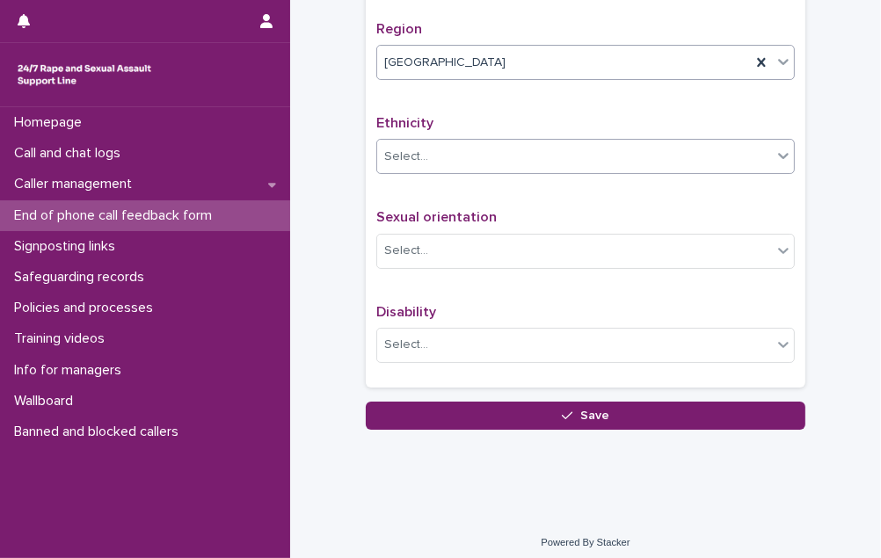
click at [553, 171] on div "Select..." at bounding box center [574, 156] width 395 height 29
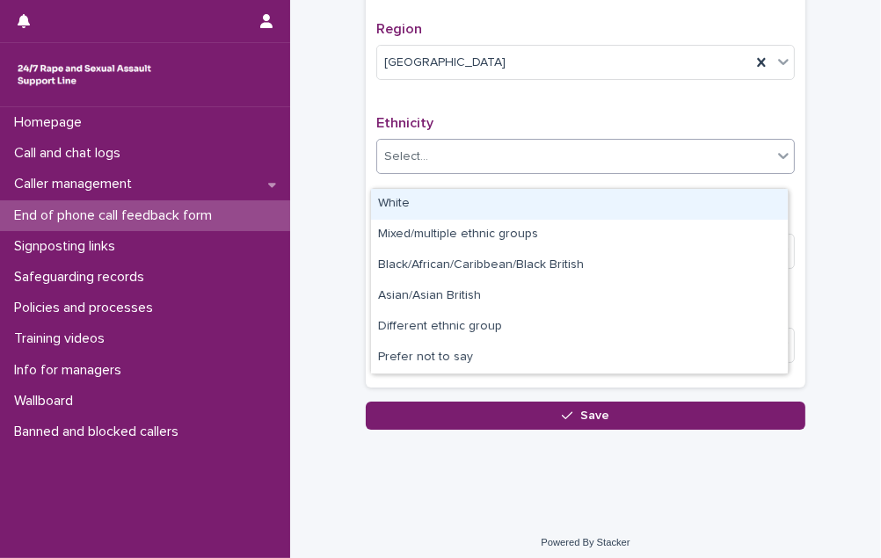
click at [528, 204] on div "White" at bounding box center [579, 204] width 417 height 31
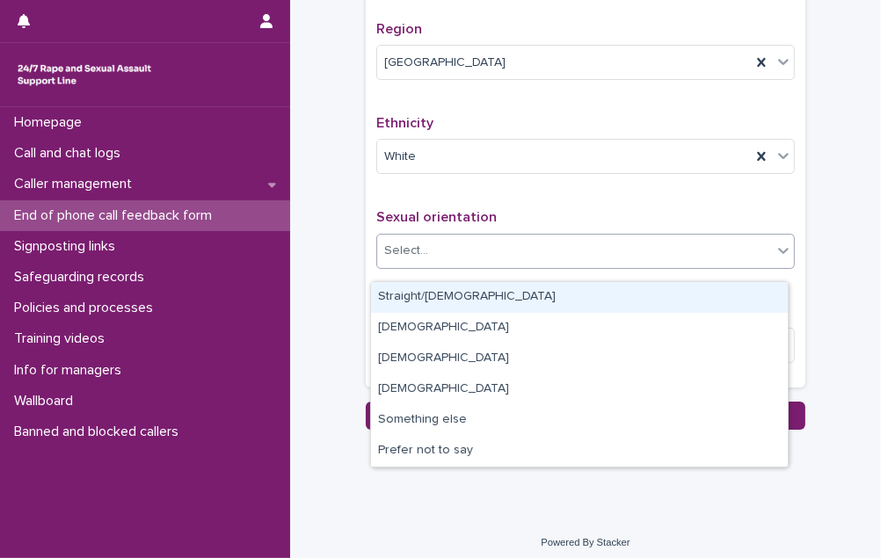
click at [522, 253] on div "Select..." at bounding box center [574, 251] width 395 height 29
click at [518, 303] on div "Straight/[DEMOGRAPHIC_DATA]" at bounding box center [579, 297] width 417 height 31
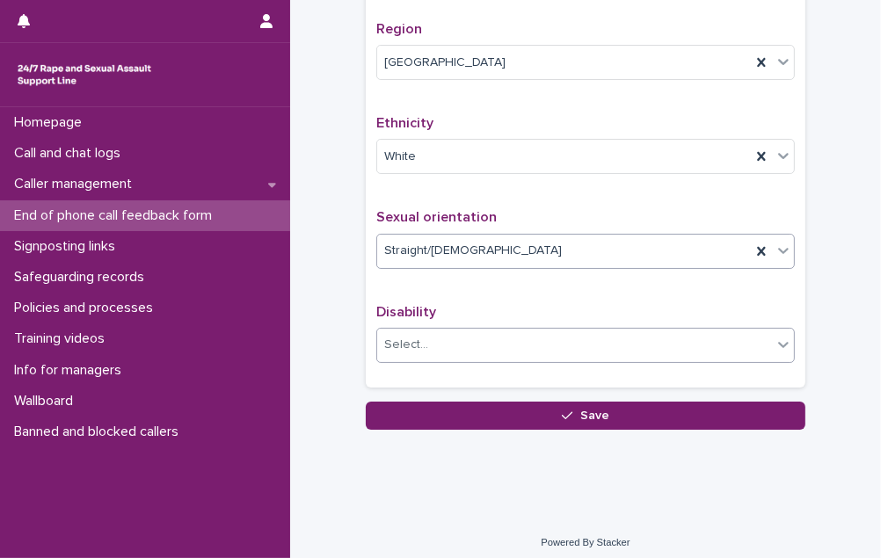
click at [507, 354] on div "Select..." at bounding box center [574, 345] width 395 height 29
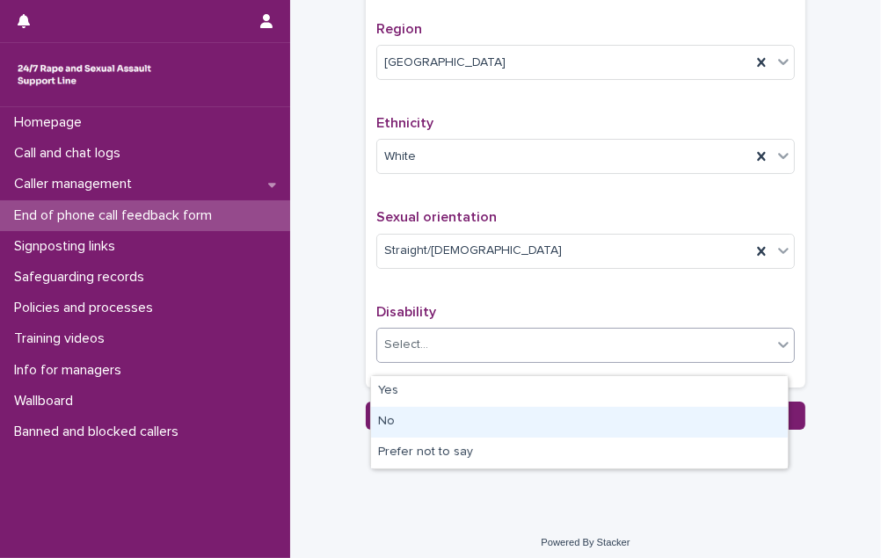
click at [475, 412] on div "No" at bounding box center [579, 422] width 417 height 31
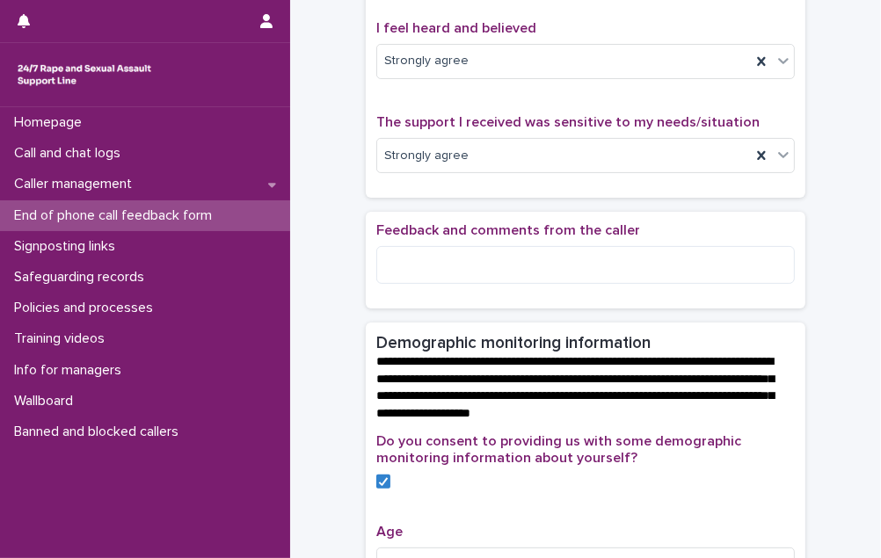
scroll to position [239, 0]
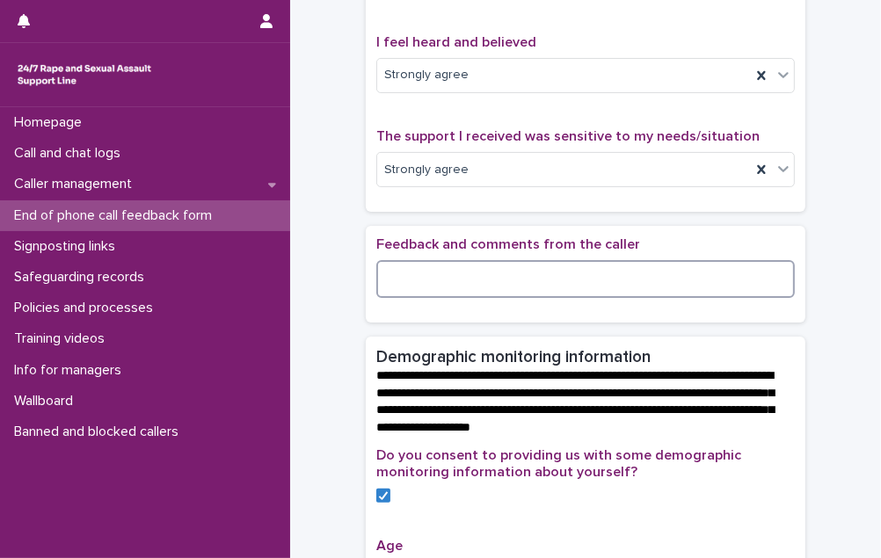
click at [419, 294] on textarea at bounding box center [585, 278] width 419 height 37
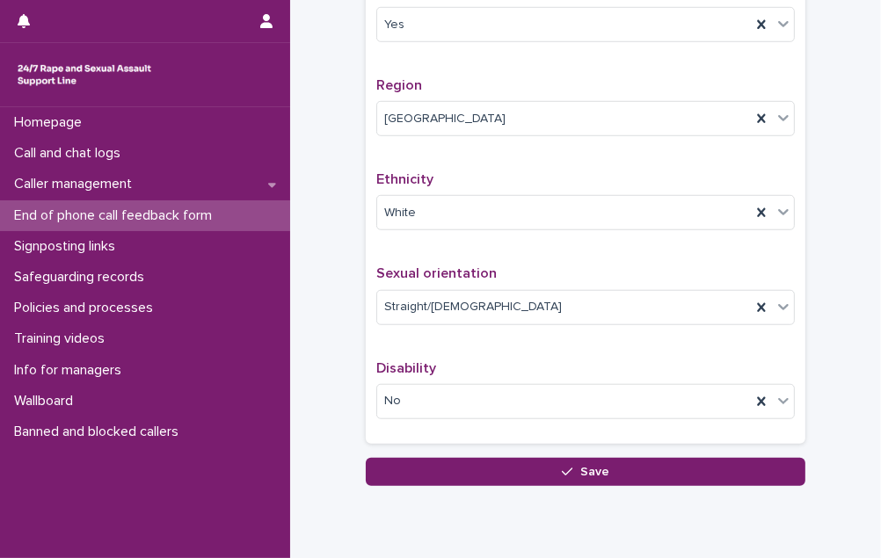
scroll to position [1075, 0]
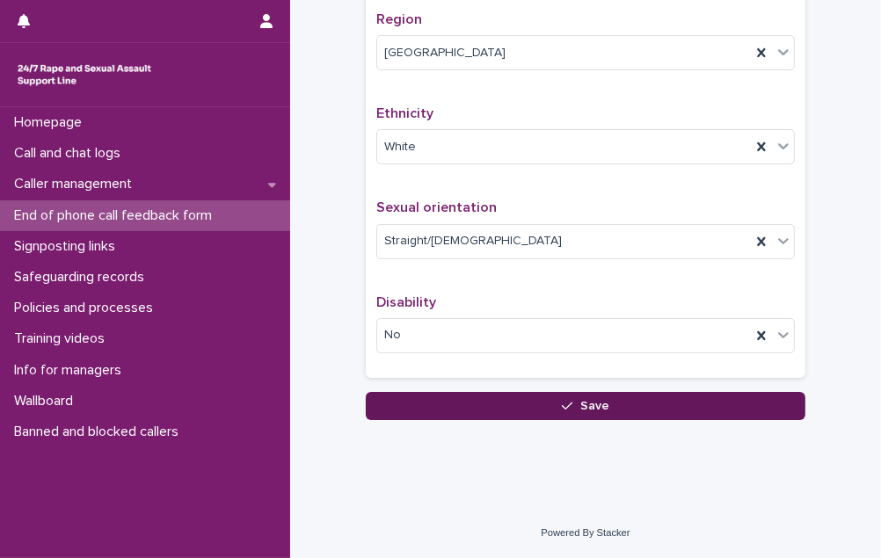
type textarea "**********"
click at [536, 403] on button "Save" at bounding box center [586, 406] width 440 height 28
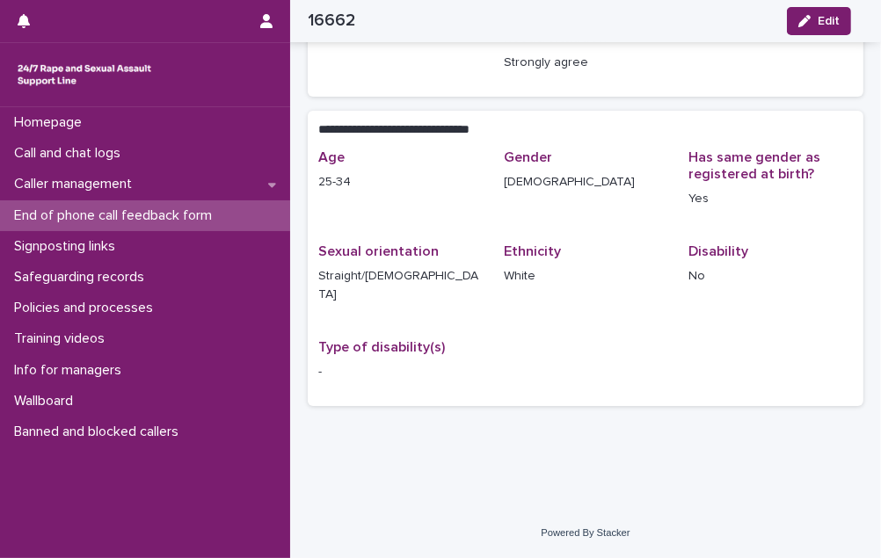
scroll to position [269, 0]
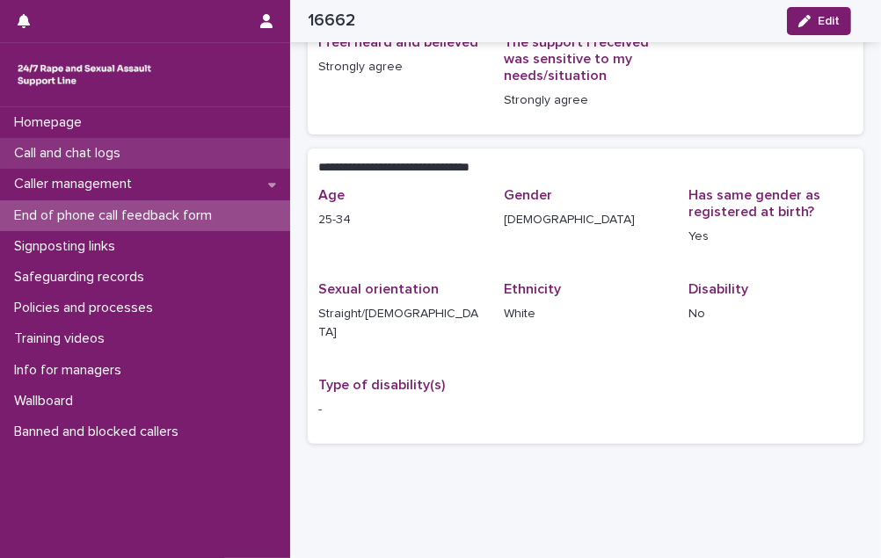
click at [116, 158] on p "Call and chat logs" at bounding box center [71, 153] width 128 height 17
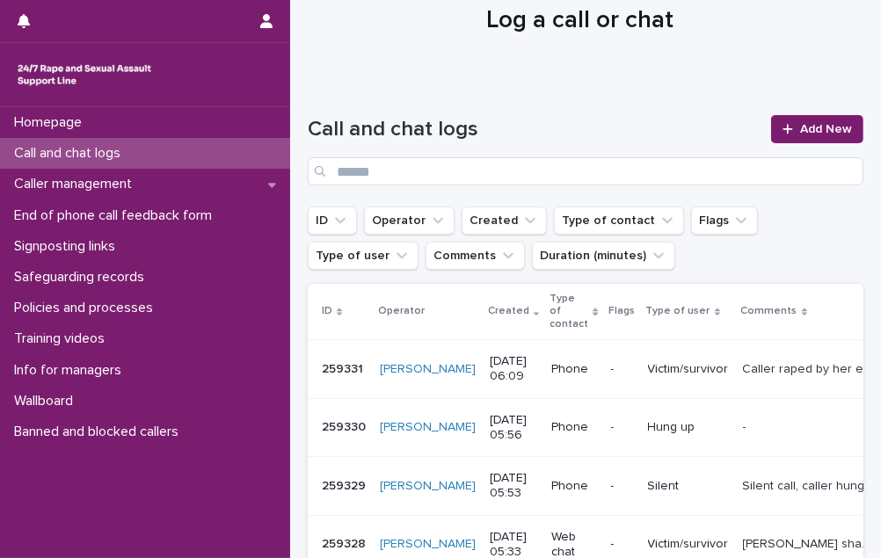
scroll to position [79, 0]
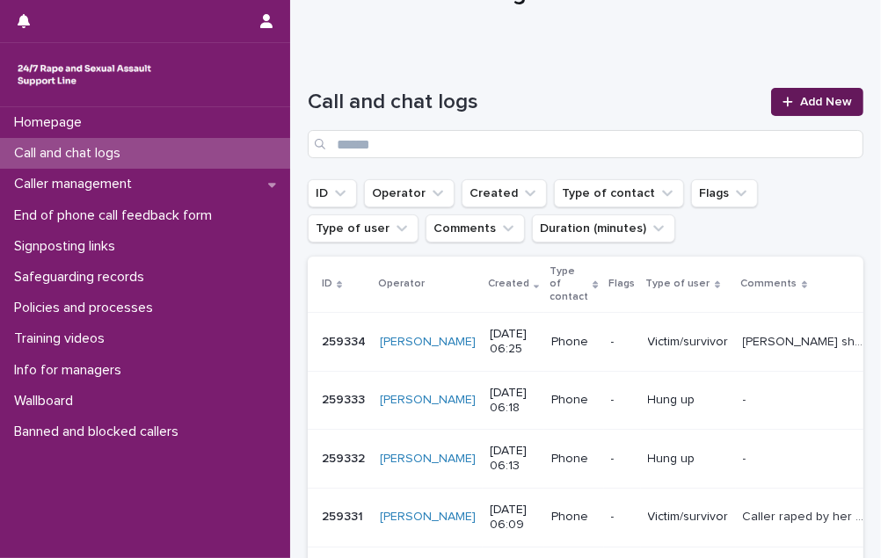
click at [809, 94] on link "Add New" at bounding box center [817, 102] width 92 height 28
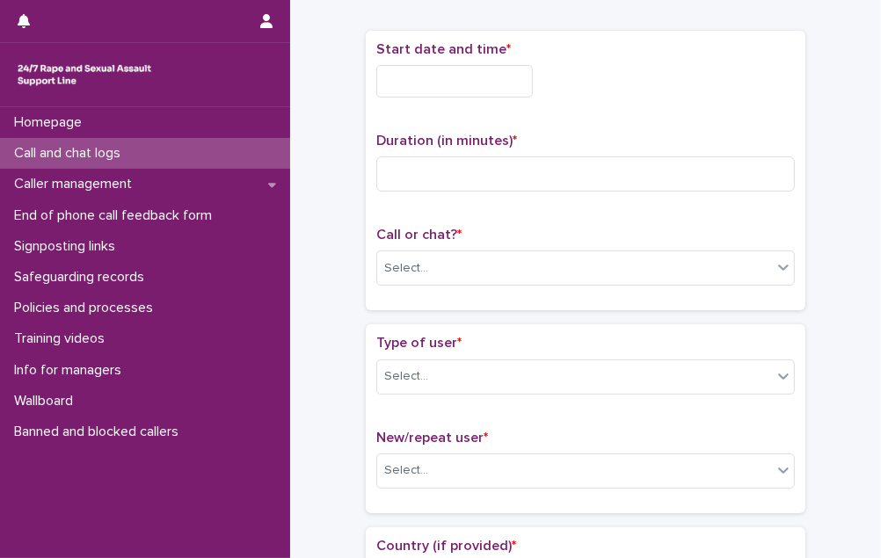
scroll to position [90, 0]
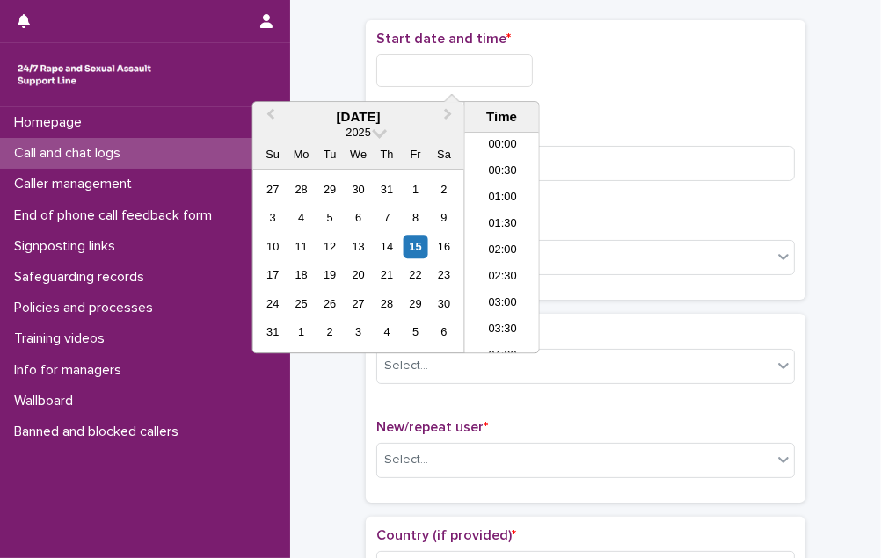
click at [499, 64] on input "text" at bounding box center [454, 71] width 157 height 33
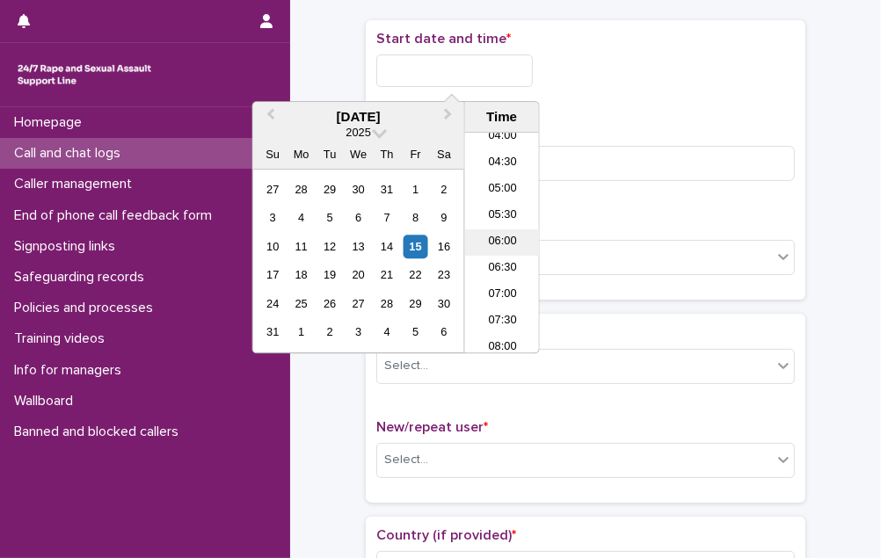
click at [506, 241] on li "06:00" at bounding box center [502, 243] width 75 height 26
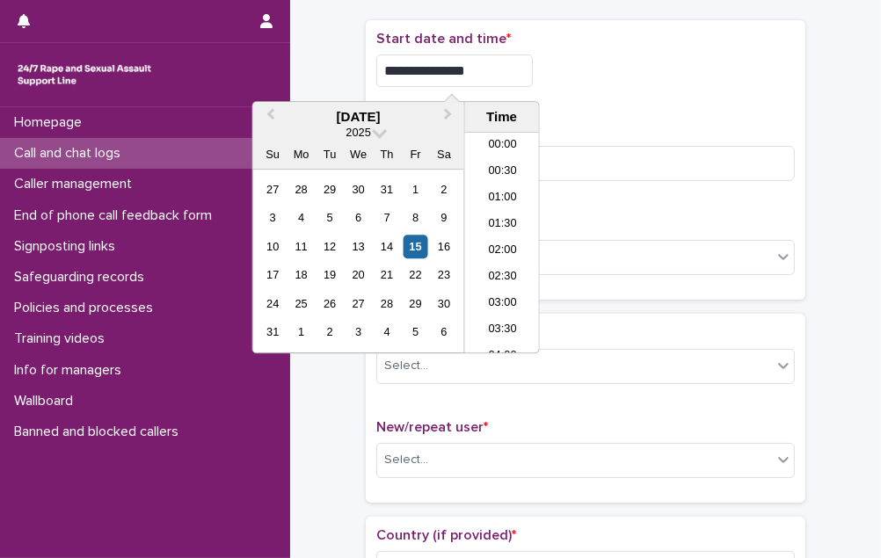
click at [478, 69] on input "**********" at bounding box center [454, 71] width 157 height 33
type input "**********"
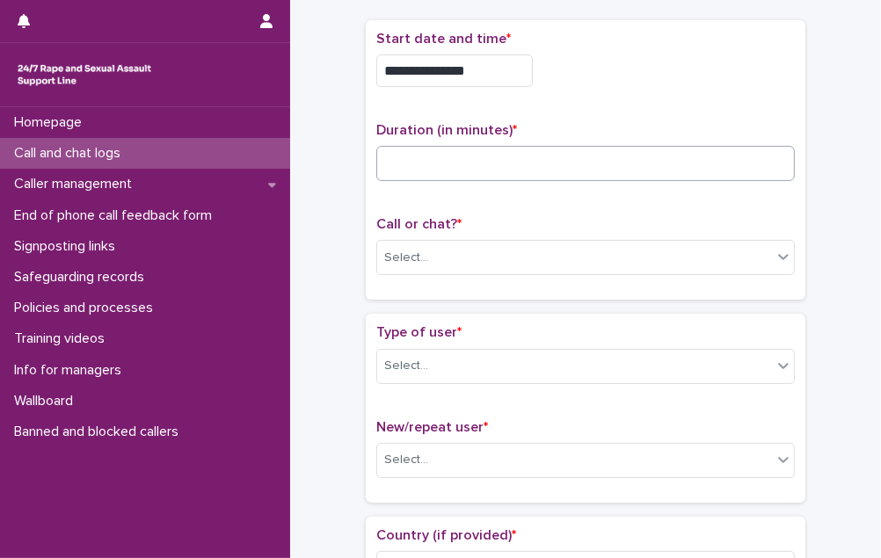
drag, startPoint x: 558, startPoint y: 89, endPoint x: 491, endPoint y: 157, distance: 95.8
click at [557, 91] on div "**********" at bounding box center [585, 66] width 419 height 70
click at [482, 160] on input at bounding box center [585, 163] width 419 height 35
type input "*"
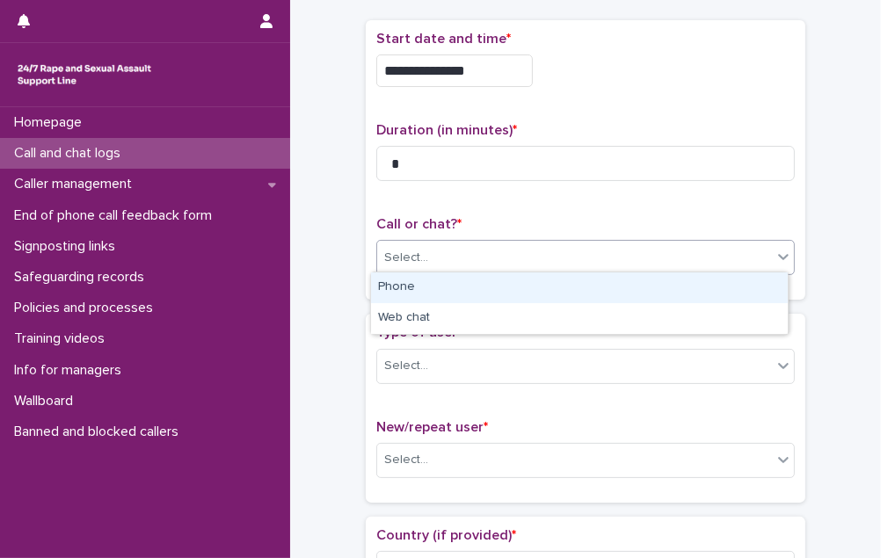
click at [478, 244] on div "Select..." at bounding box center [574, 258] width 395 height 29
click at [473, 285] on div "Phone" at bounding box center [579, 288] width 417 height 31
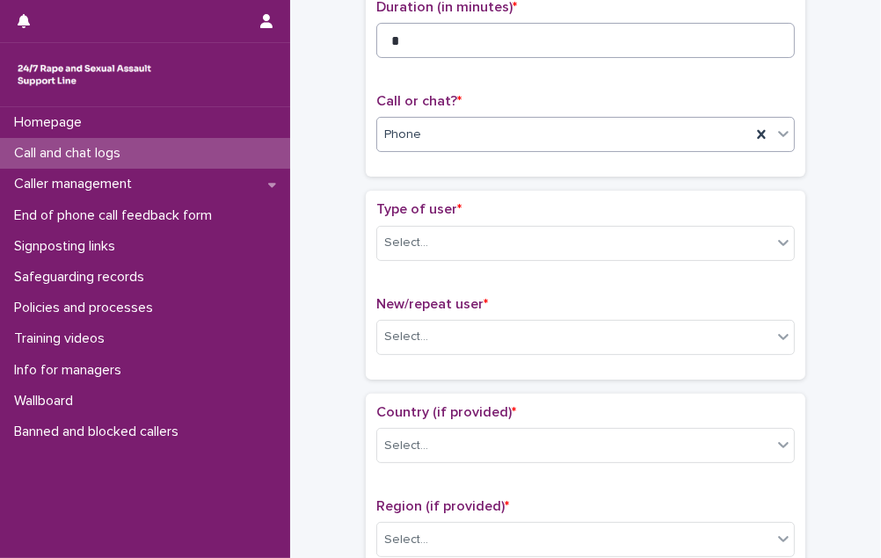
scroll to position [330, 0]
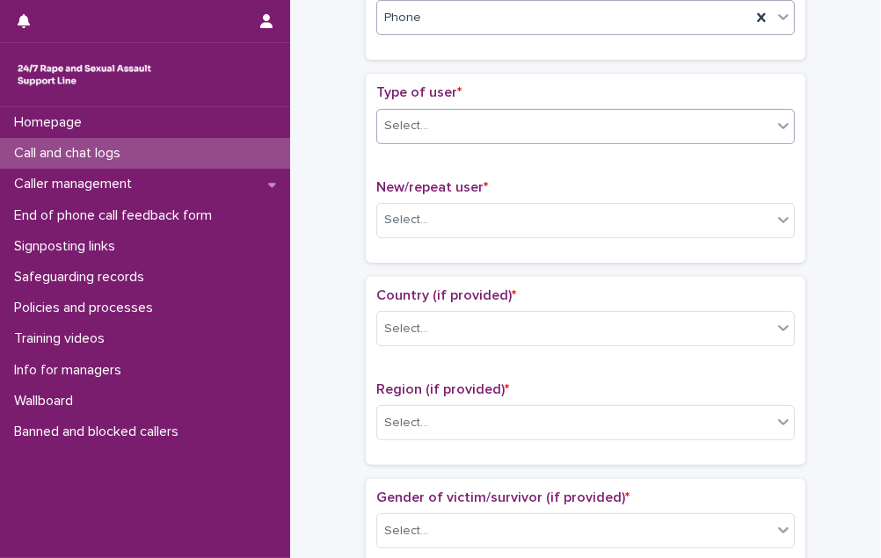
click at [511, 117] on div "Select..." at bounding box center [574, 126] width 395 height 29
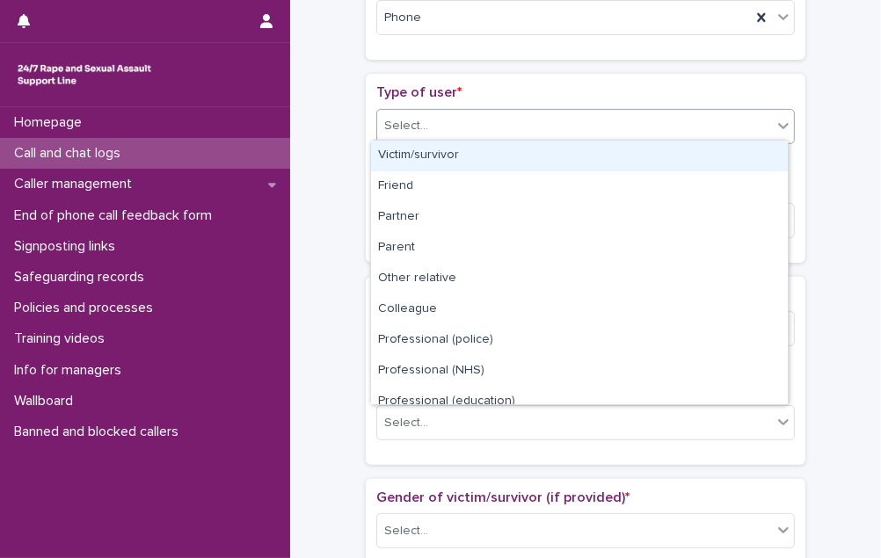
click at [508, 158] on div "Victim/survivor" at bounding box center [579, 156] width 417 height 31
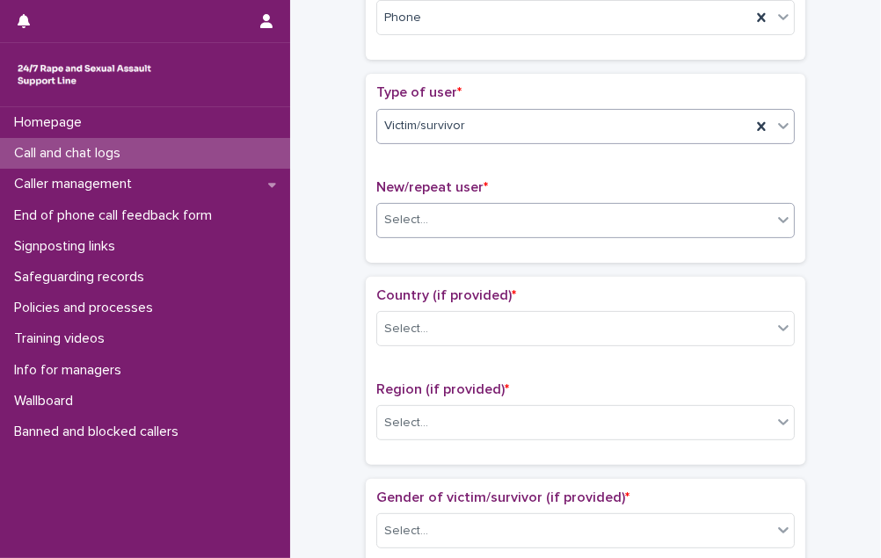
click at [504, 208] on div "Select..." at bounding box center [574, 220] width 395 height 29
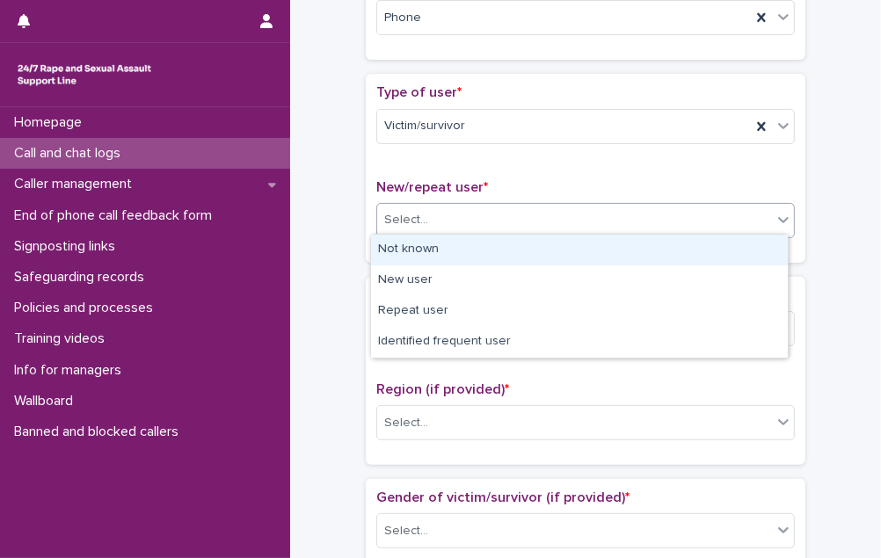
click at [497, 241] on div "Not known" at bounding box center [579, 250] width 417 height 31
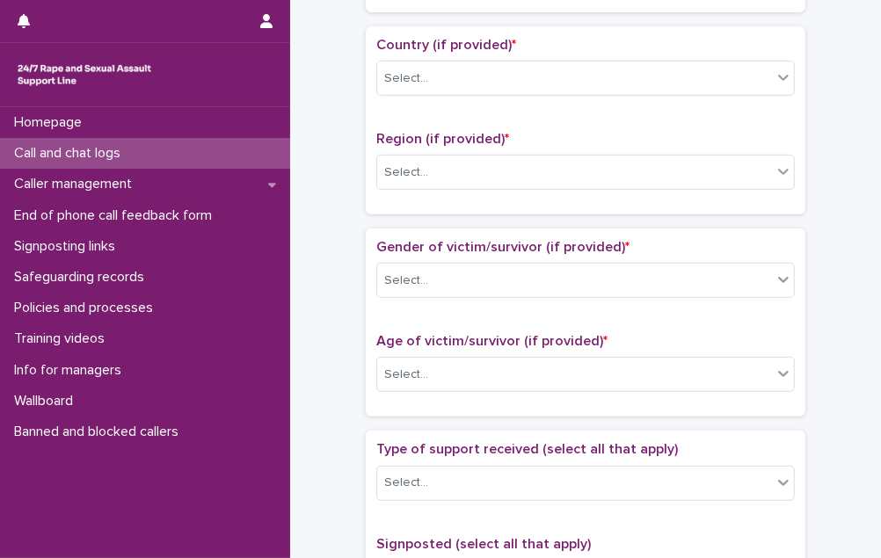
scroll to position [649, 0]
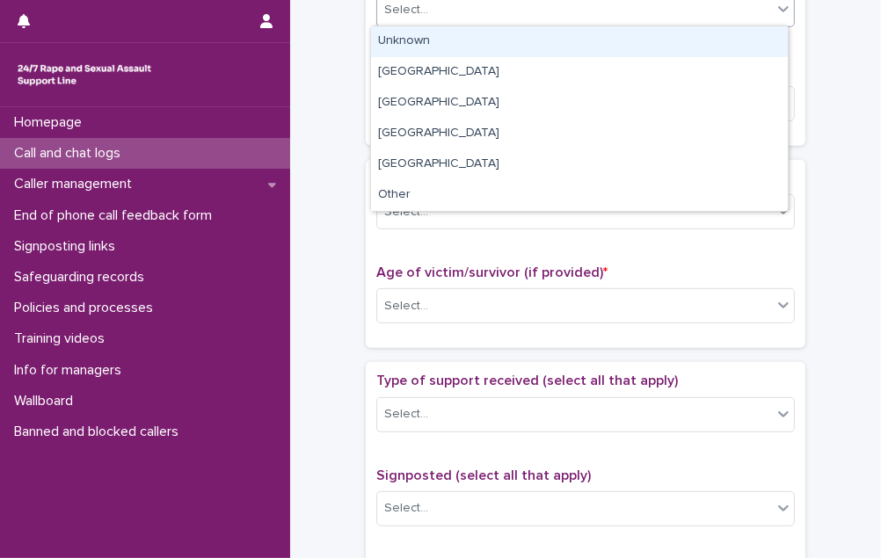
click at [474, 1] on div "Select..." at bounding box center [574, 10] width 395 height 29
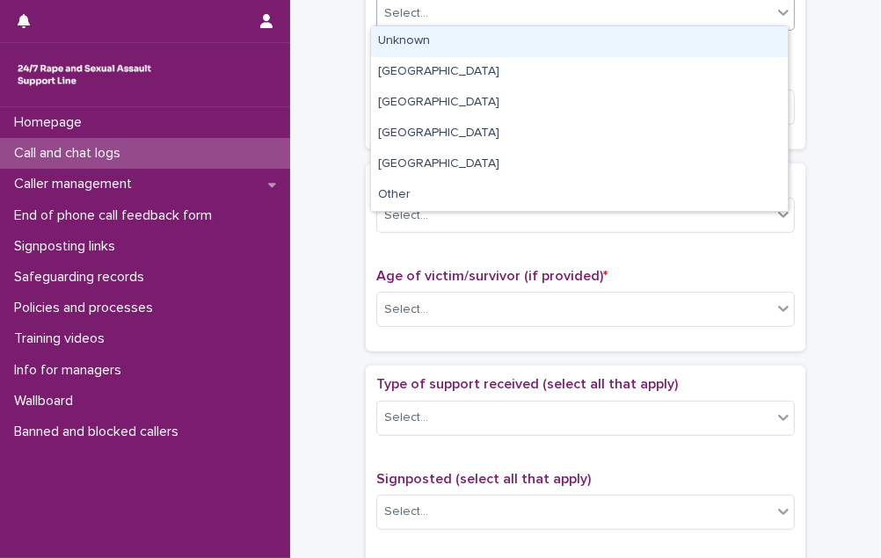
click at [469, 37] on div "Unknown" at bounding box center [579, 41] width 417 height 31
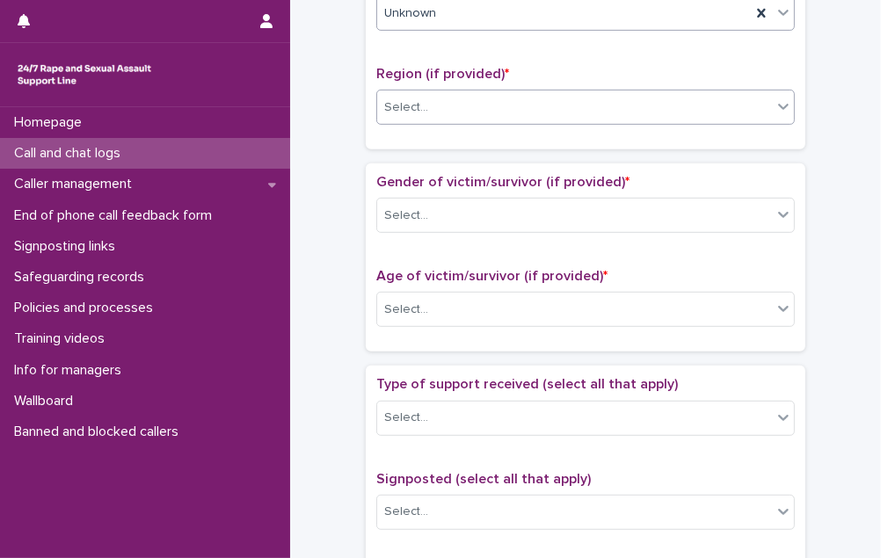
click at [469, 90] on div "Select..." at bounding box center [585, 107] width 419 height 35
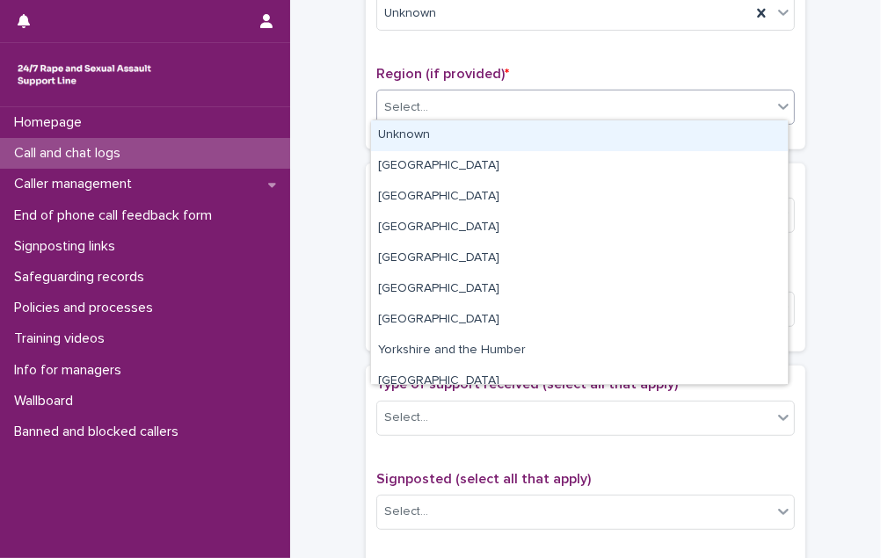
click at [462, 141] on div "Unknown" at bounding box center [579, 135] width 417 height 31
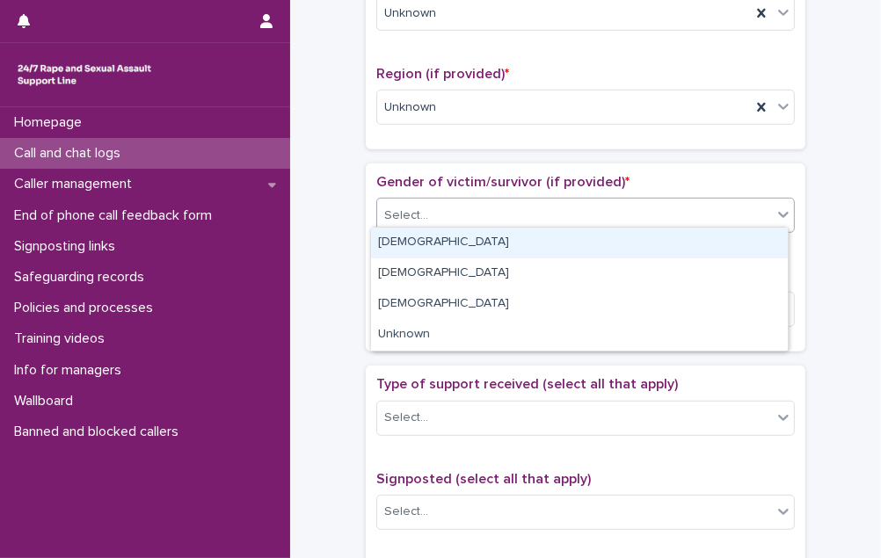
click at [473, 213] on div "Select..." at bounding box center [574, 215] width 395 height 29
click at [459, 234] on div "[DEMOGRAPHIC_DATA]" at bounding box center [579, 243] width 417 height 31
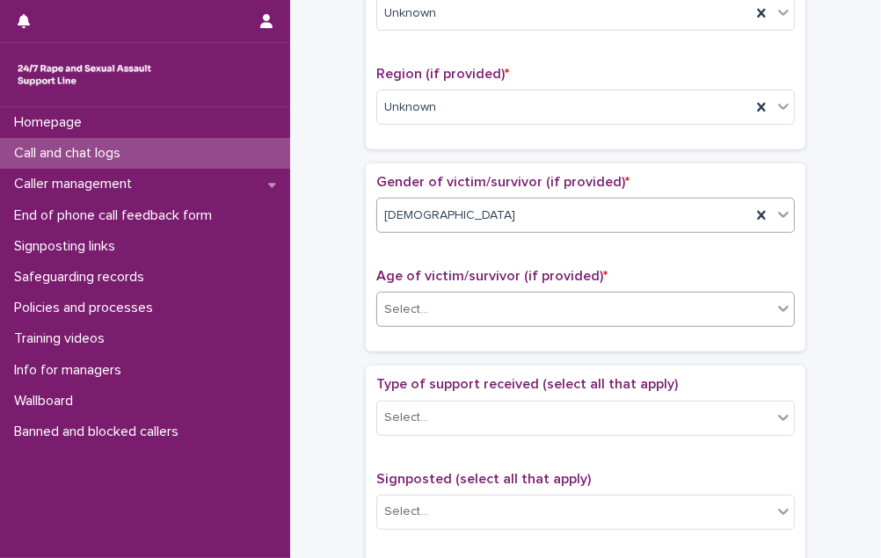
click at [450, 296] on div "Select..." at bounding box center [574, 309] width 395 height 29
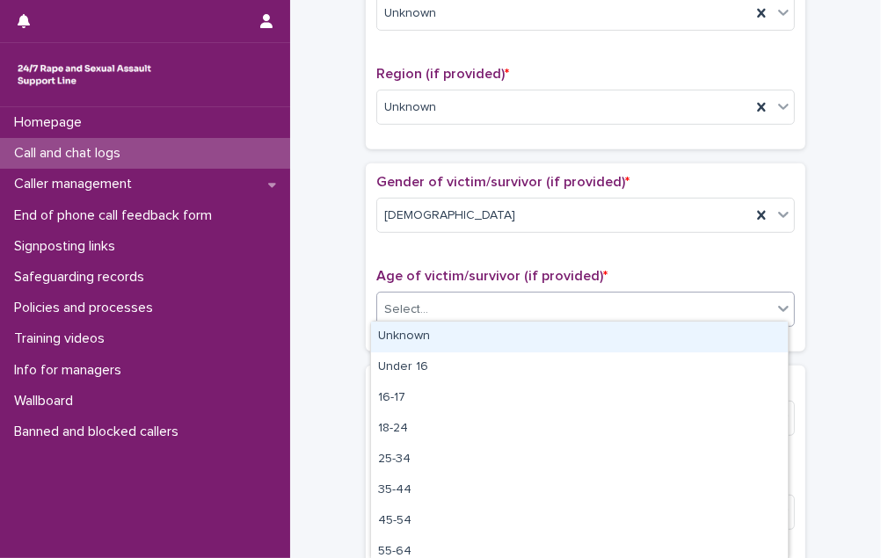
click at [450, 329] on div "Unknown" at bounding box center [579, 337] width 417 height 31
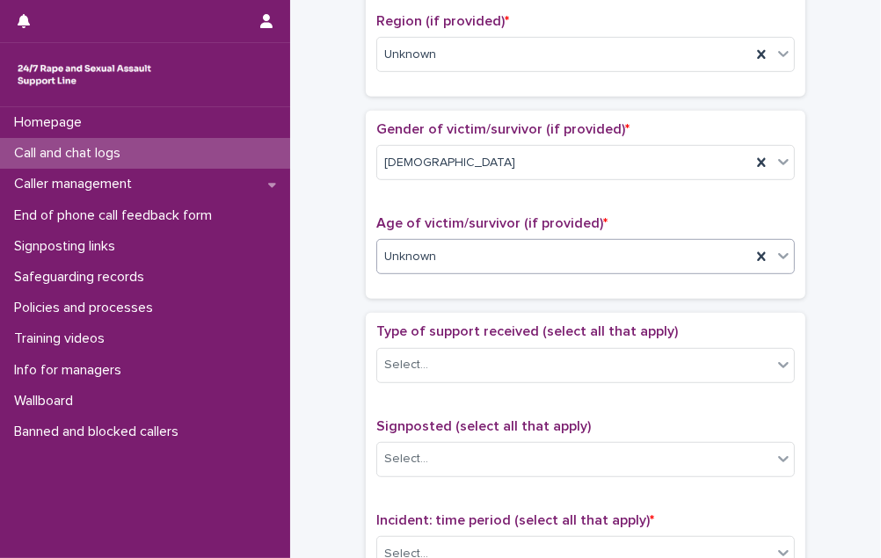
scroll to position [806, 0]
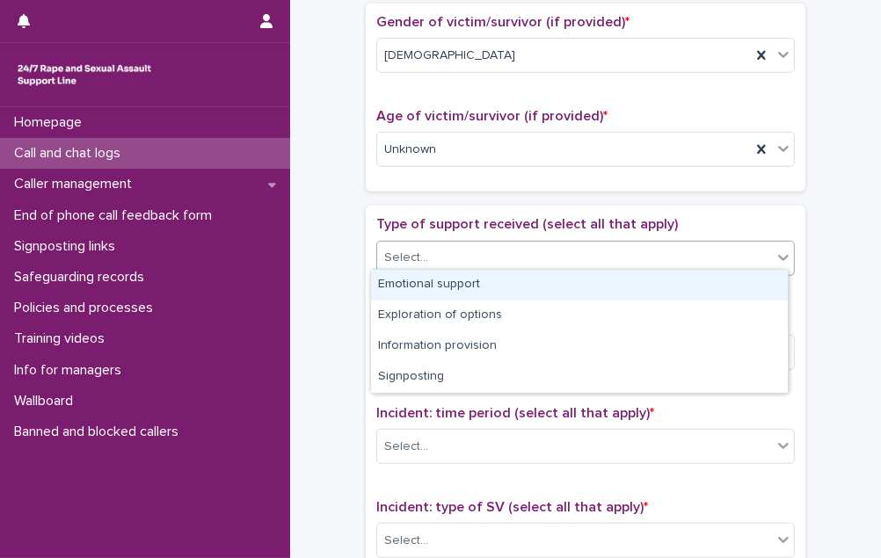
click at [494, 252] on div "Select..." at bounding box center [574, 258] width 395 height 29
click at [478, 285] on div "Emotional support" at bounding box center [579, 285] width 417 height 31
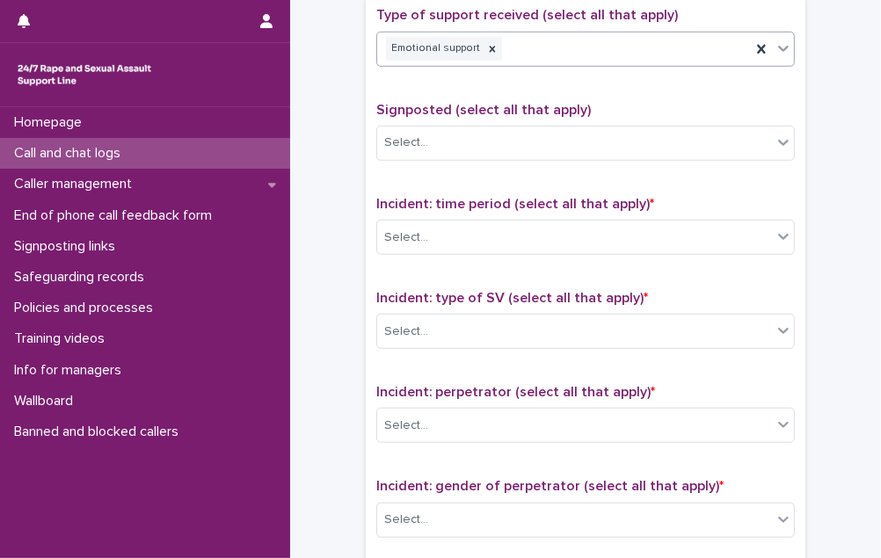
scroll to position [1046, 0]
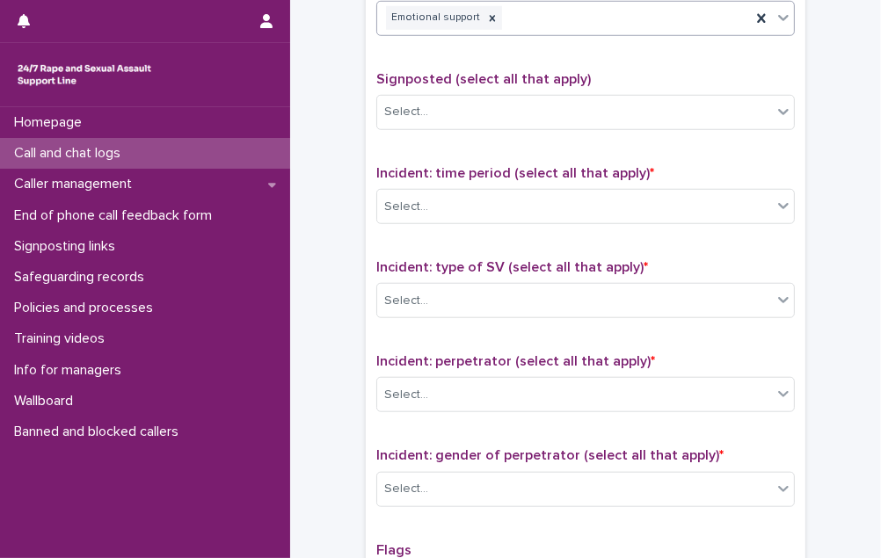
click at [505, 193] on div "Select..." at bounding box center [574, 207] width 395 height 29
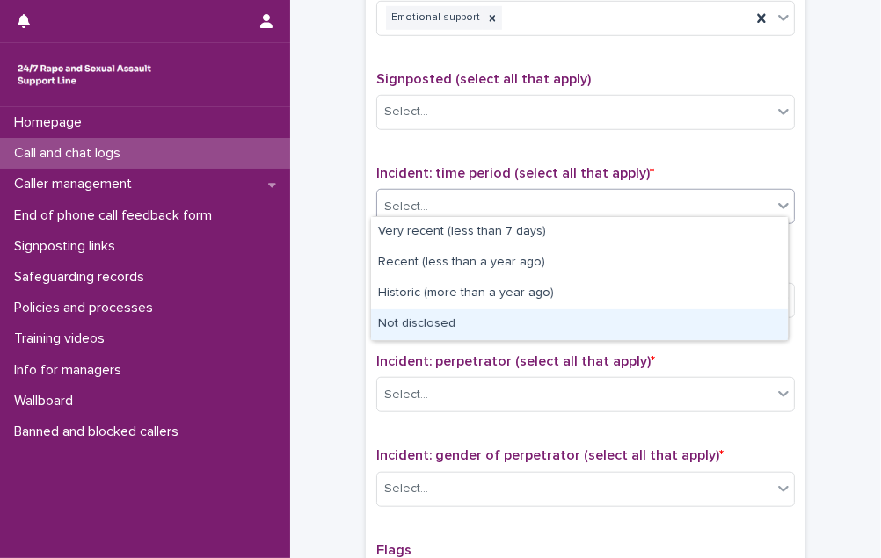
click at [452, 324] on div "Not disclosed" at bounding box center [579, 325] width 417 height 31
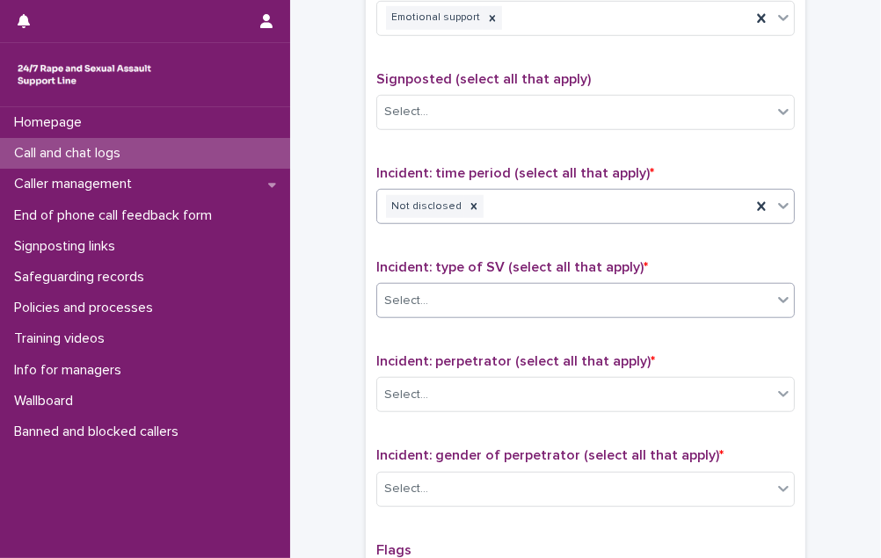
click at [462, 293] on div "Select..." at bounding box center [574, 301] width 395 height 29
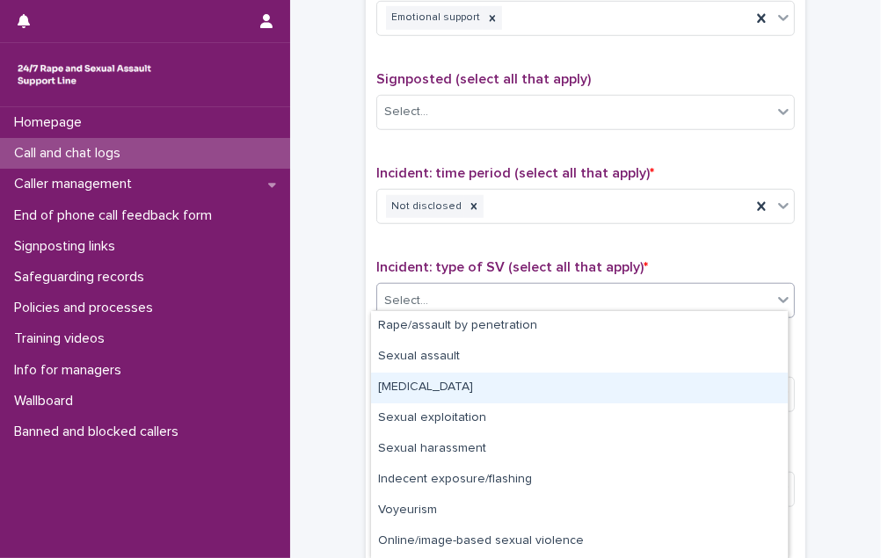
scroll to position [59, 0]
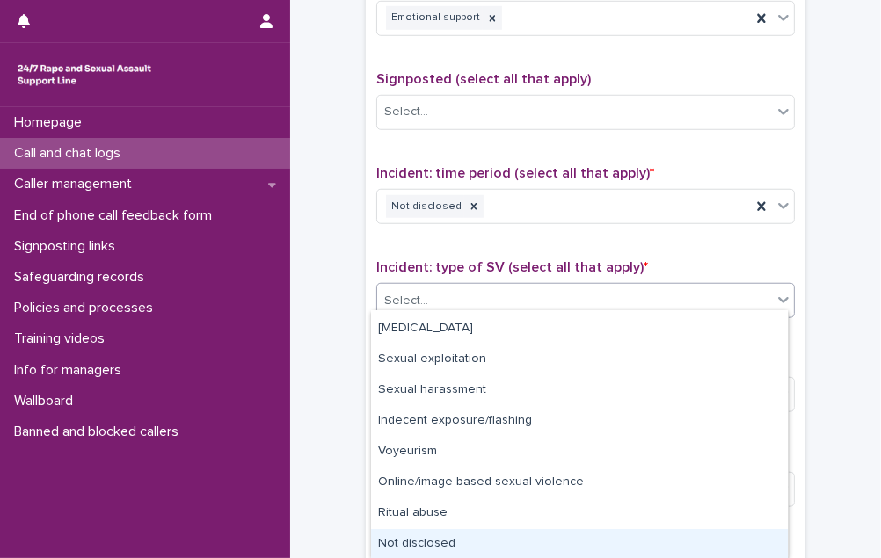
click at [462, 539] on div "Not disclosed" at bounding box center [579, 544] width 417 height 31
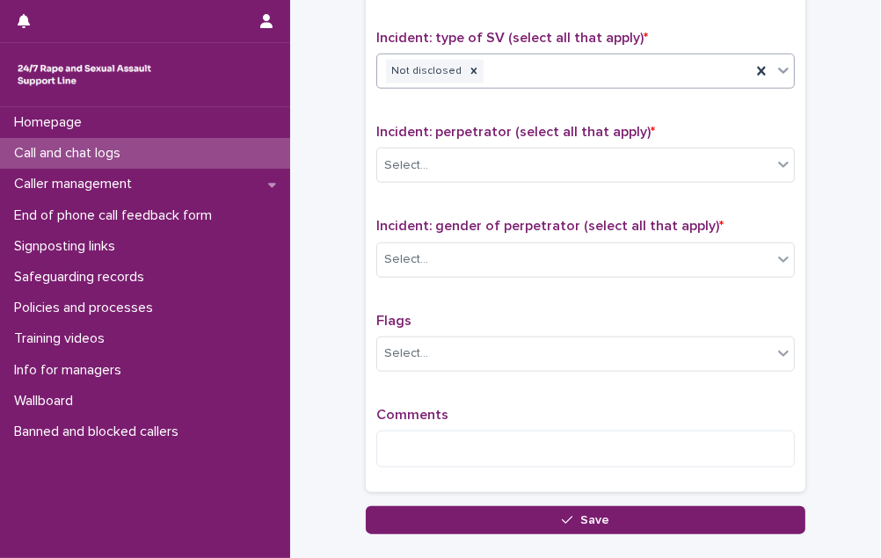
scroll to position [1285, 0]
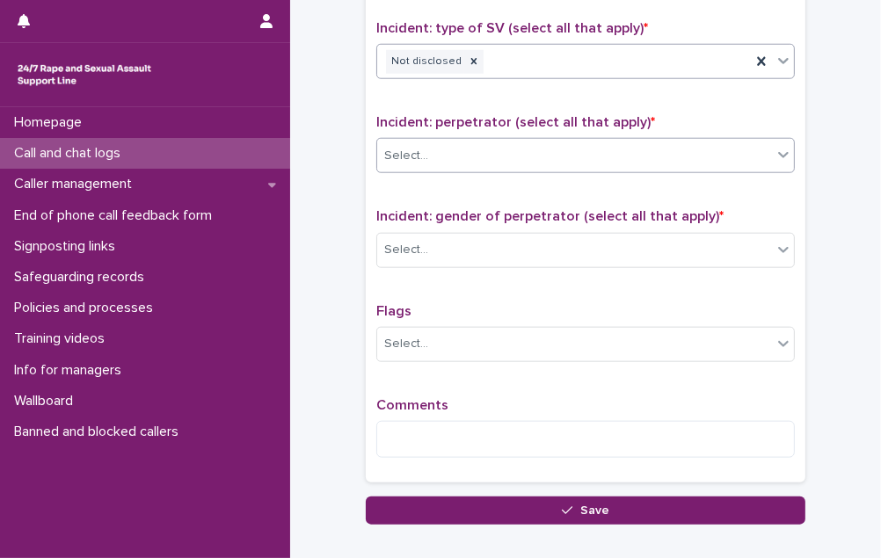
click at [516, 142] on div "Select..." at bounding box center [574, 156] width 395 height 29
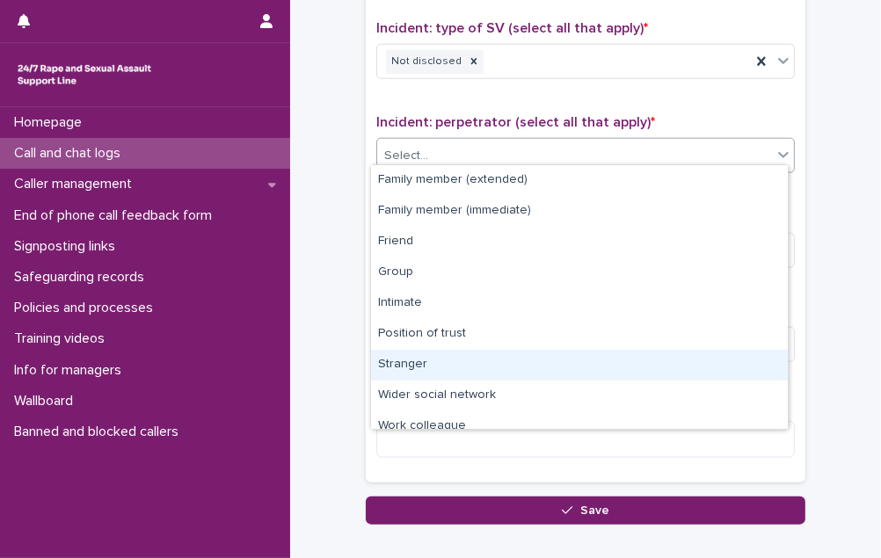
scroll to position [74, 0]
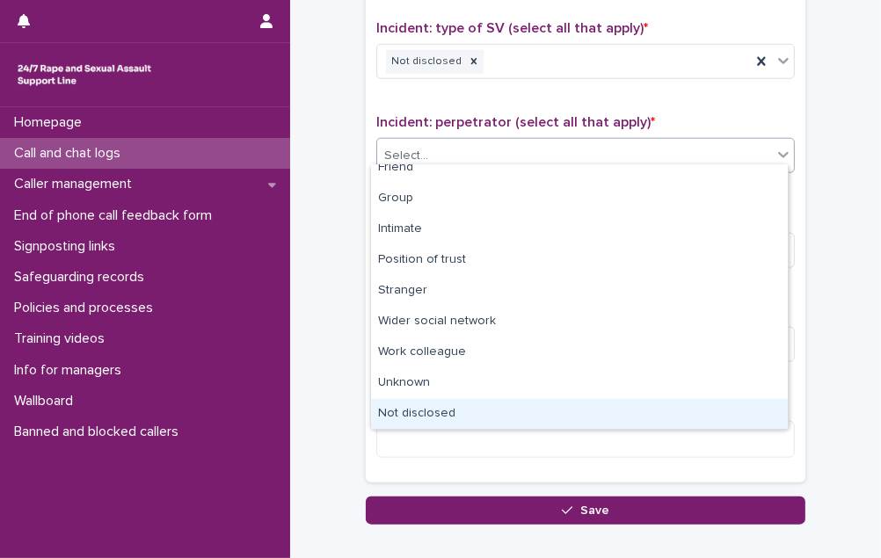
click at [489, 404] on div "Not disclosed" at bounding box center [579, 414] width 417 height 31
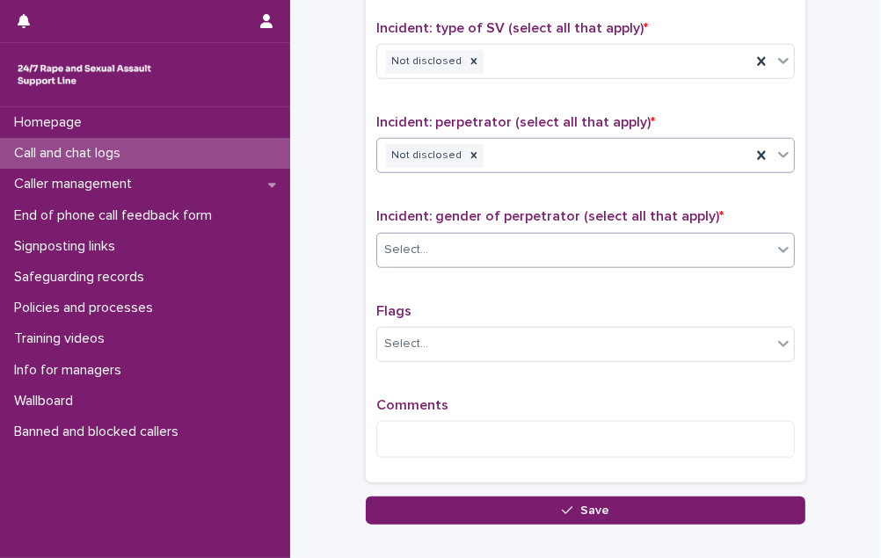
click at [509, 238] on div "Select..." at bounding box center [574, 250] width 395 height 29
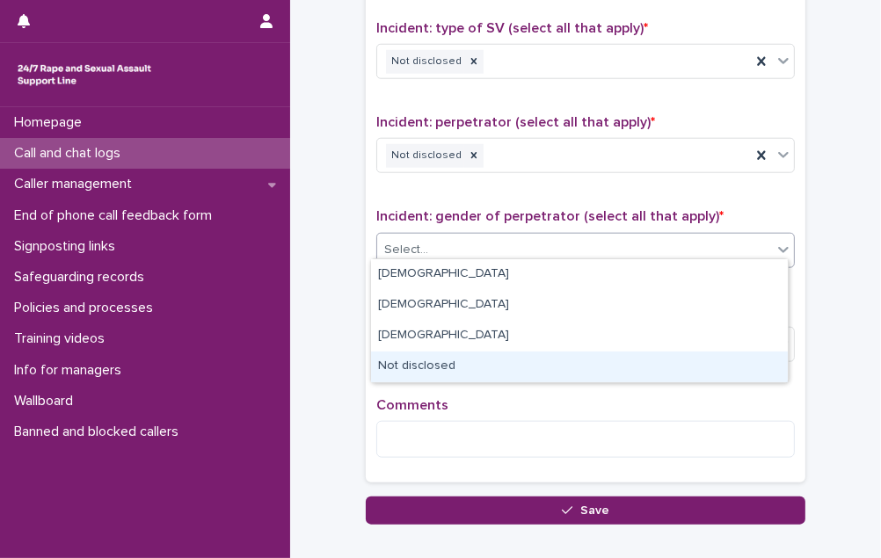
click at [483, 366] on div "Not disclosed" at bounding box center [579, 367] width 417 height 31
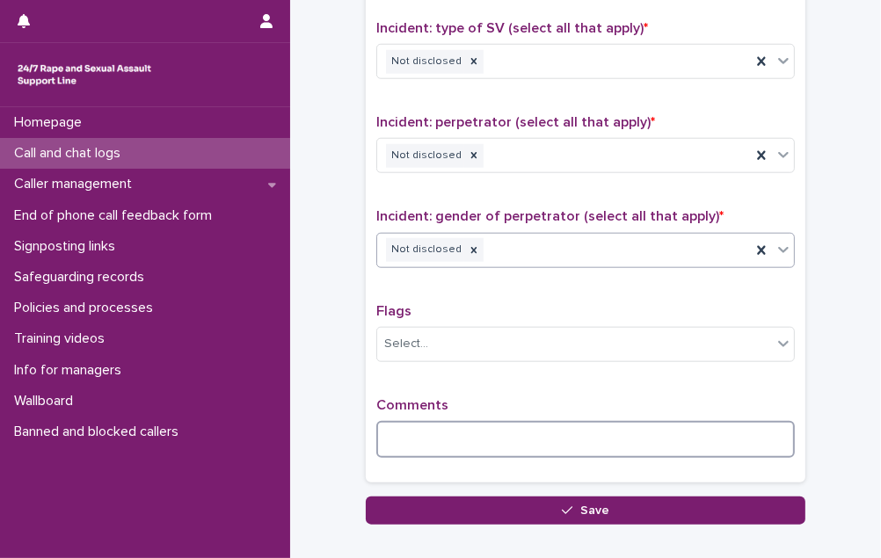
click at [408, 421] on textarea at bounding box center [585, 439] width 419 height 37
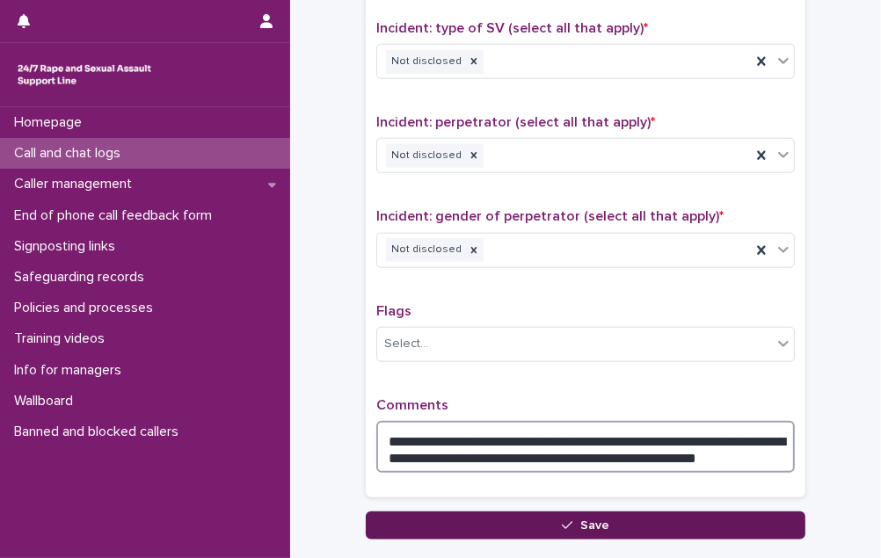
type textarea "**********"
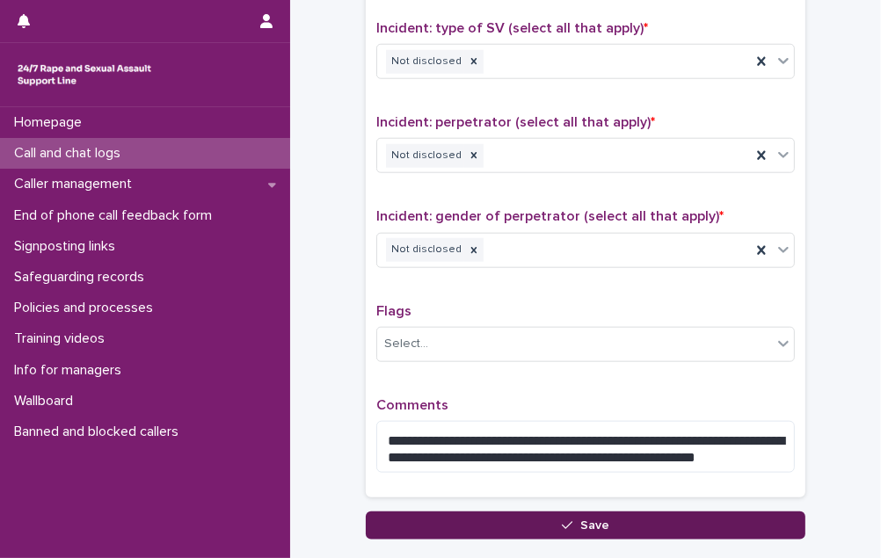
click at [614, 512] on button "Save" at bounding box center [586, 526] width 440 height 28
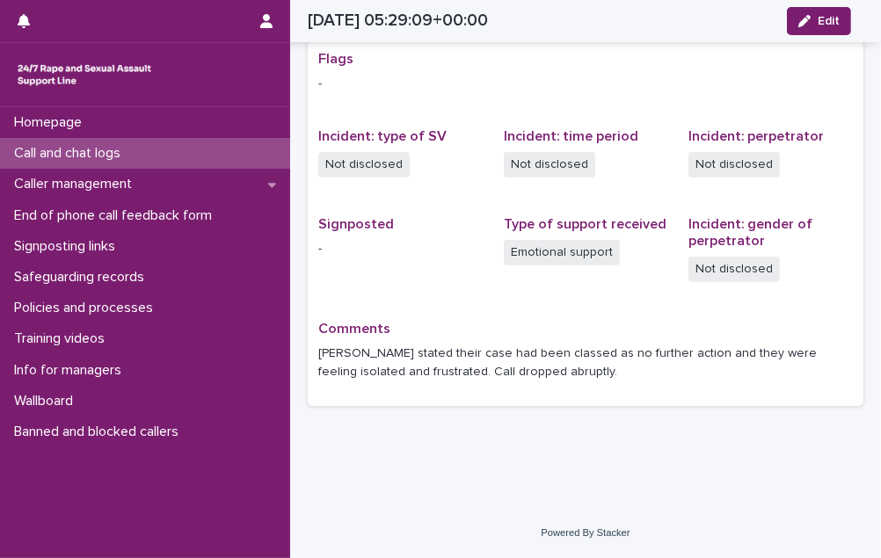
scroll to position [359, 0]
click at [120, 155] on p "Call and chat logs" at bounding box center [71, 153] width 128 height 17
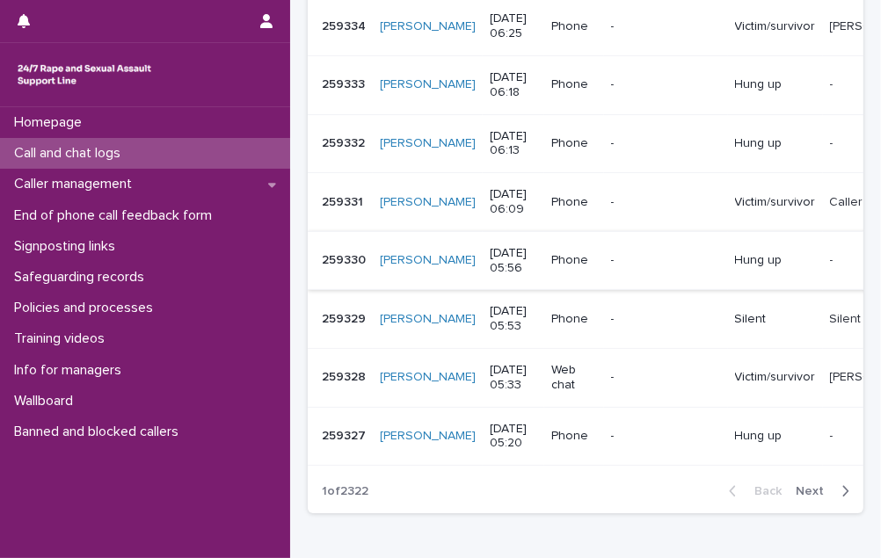
scroll to position [559, 0]
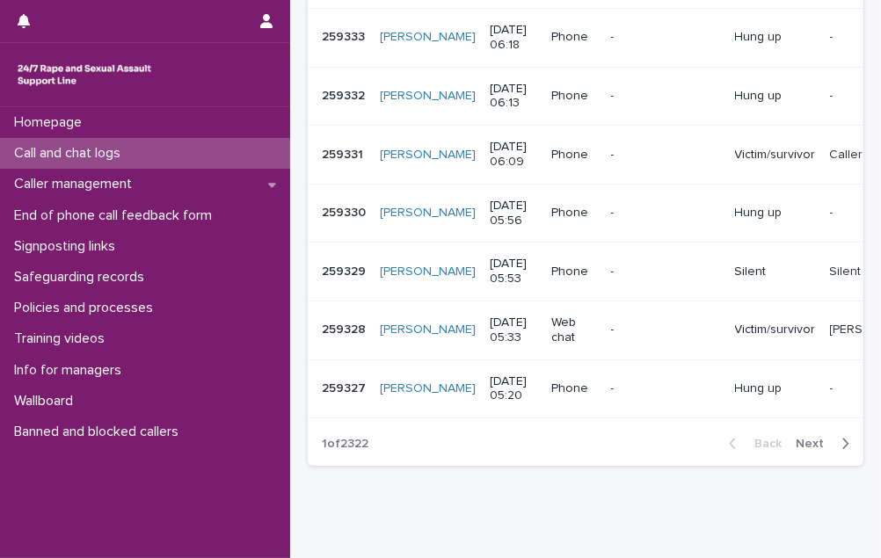
click at [800, 450] on span "Next" at bounding box center [815, 444] width 39 height 12
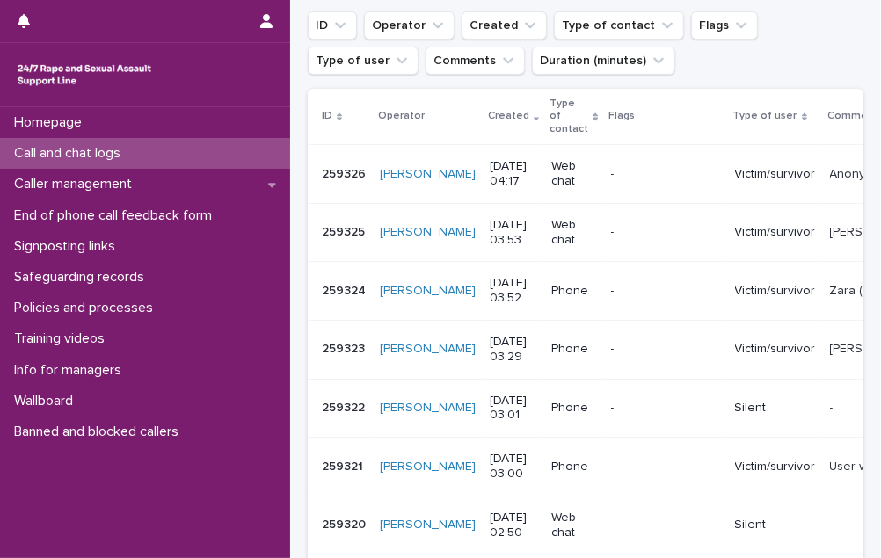
scroll to position [239, 0]
